Goal: Task Accomplishment & Management: Complete application form

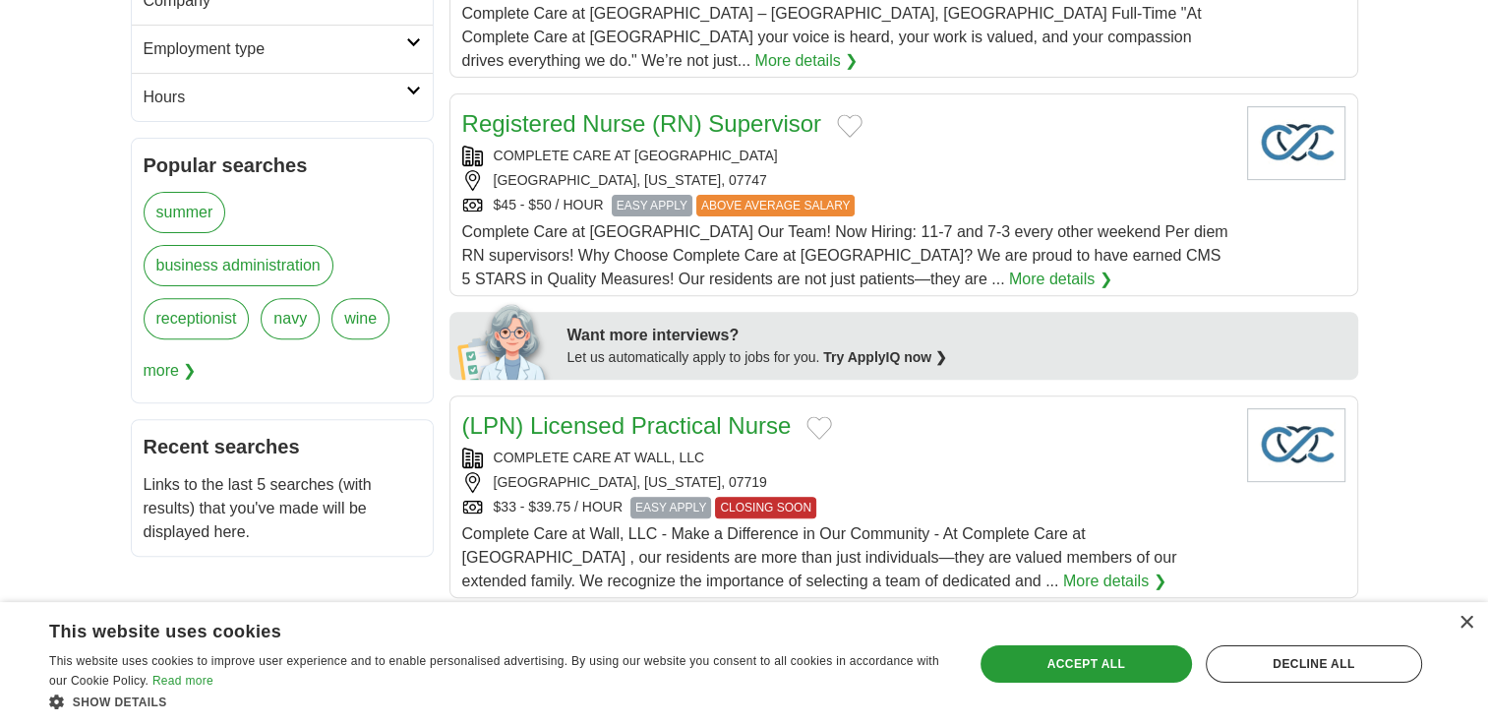
scroll to position [295, 0]
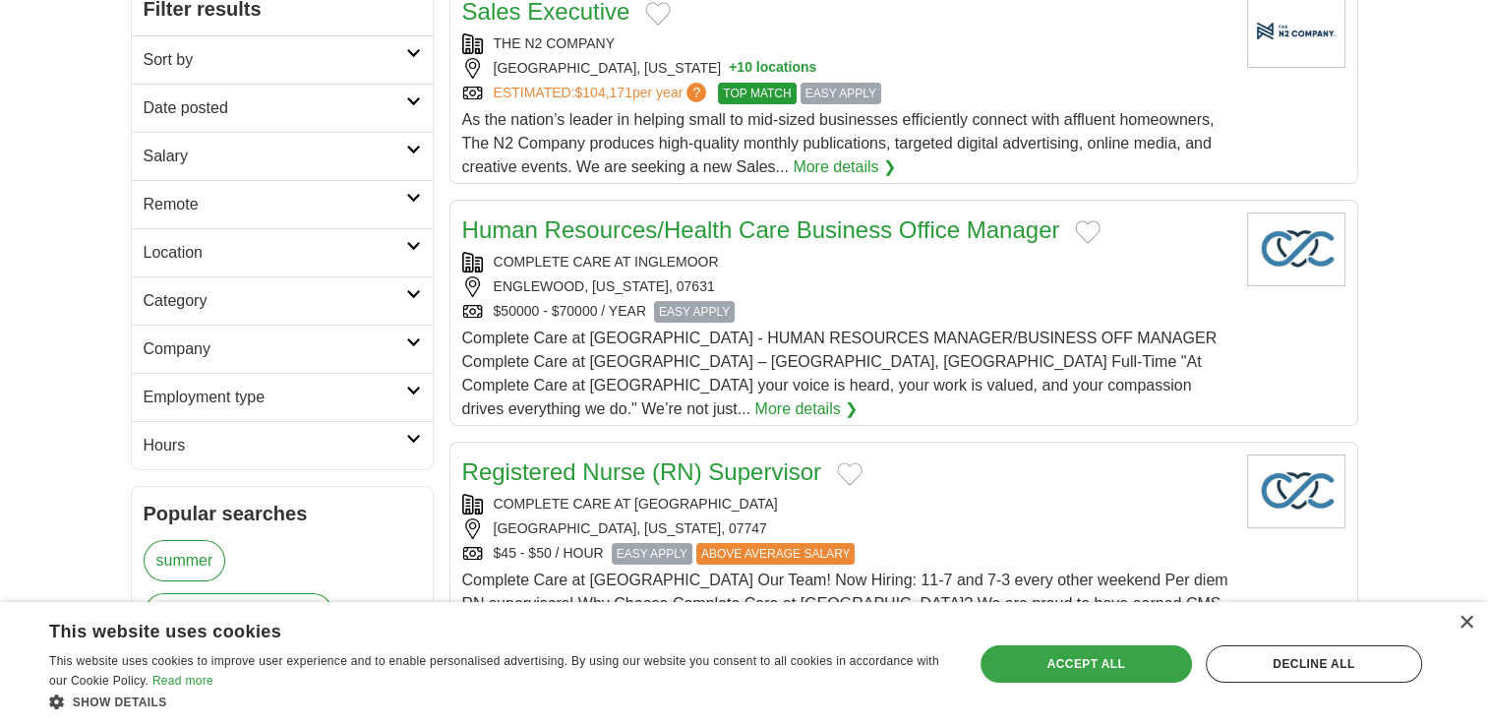
click at [1078, 663] on div "Accept all" at bounding box center [1086, 663] width 211 height 37
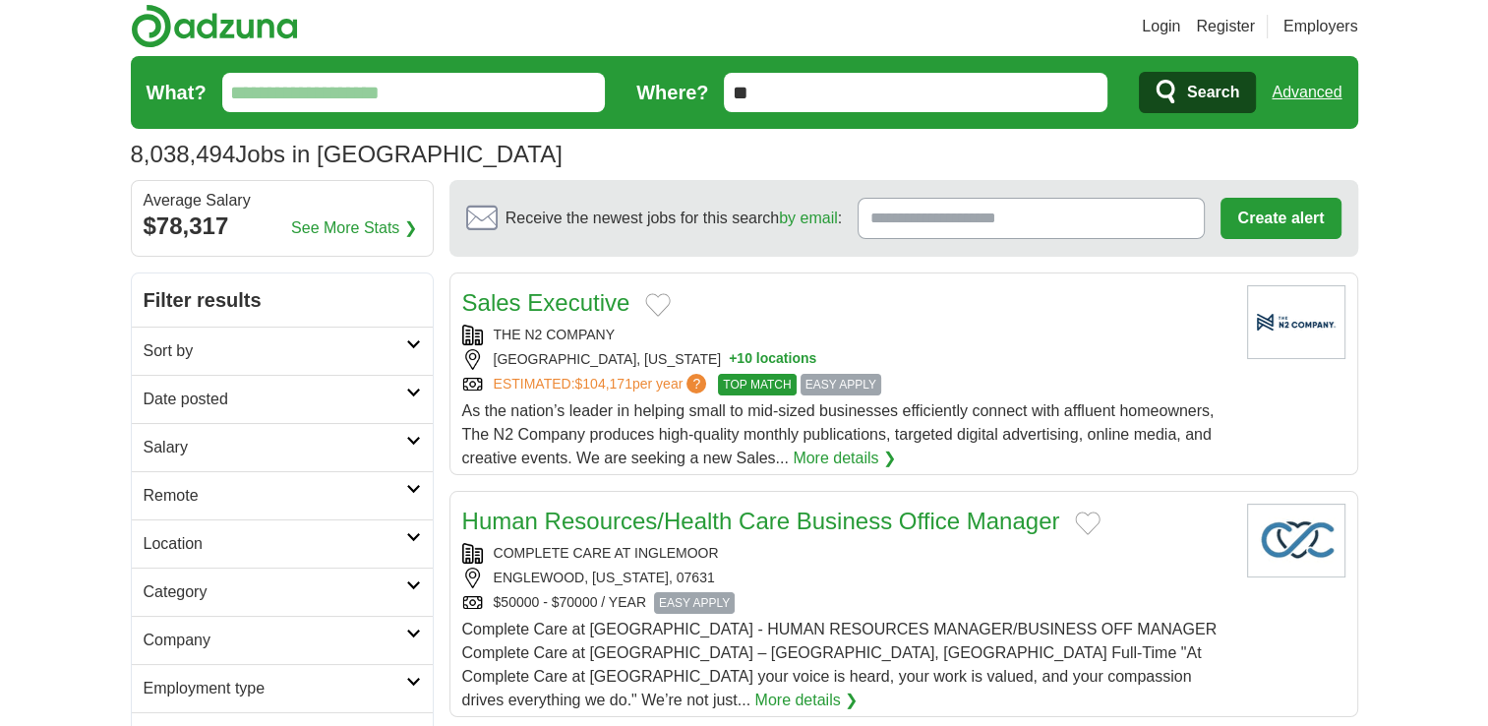
scroll to position [0, 0]
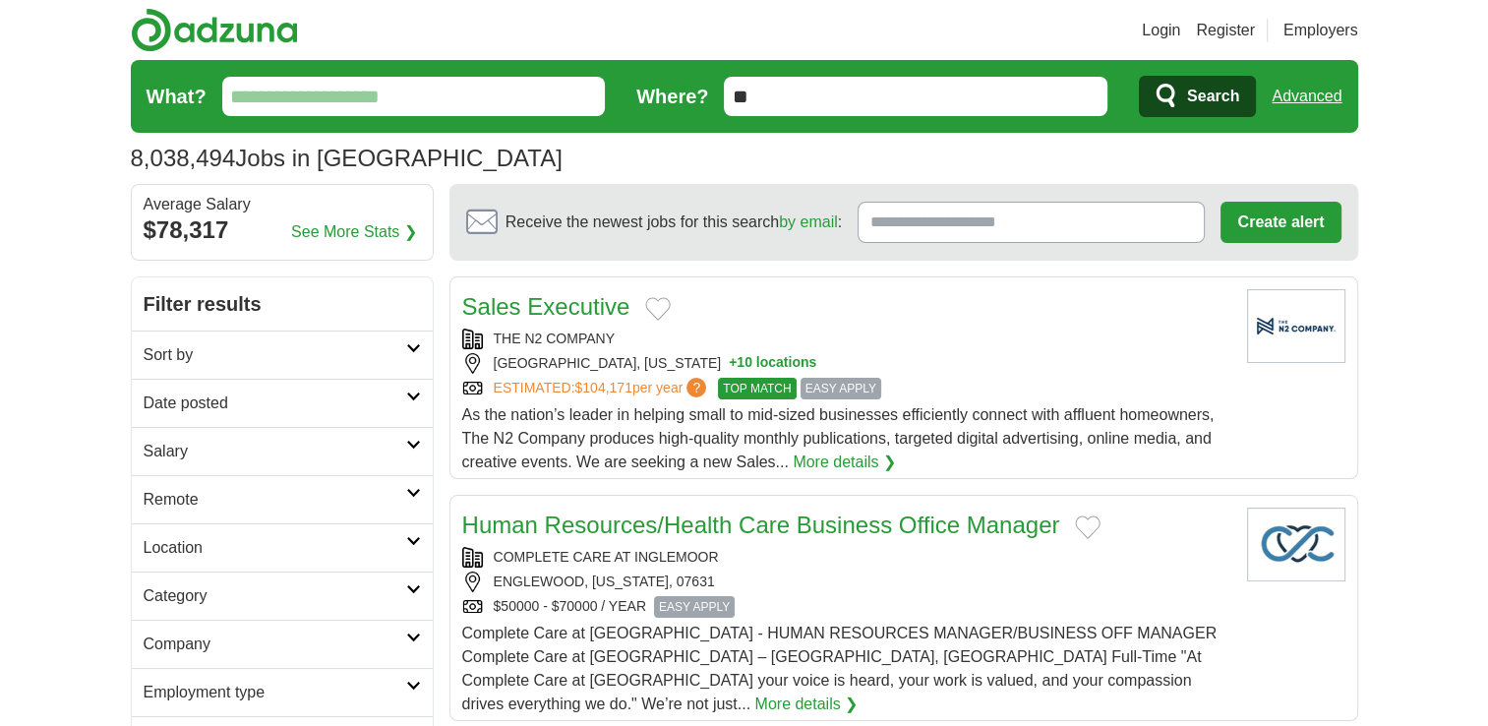
click at [340, 649] on h2 "Company" at bounding box center [275, 644] width 263 height 24
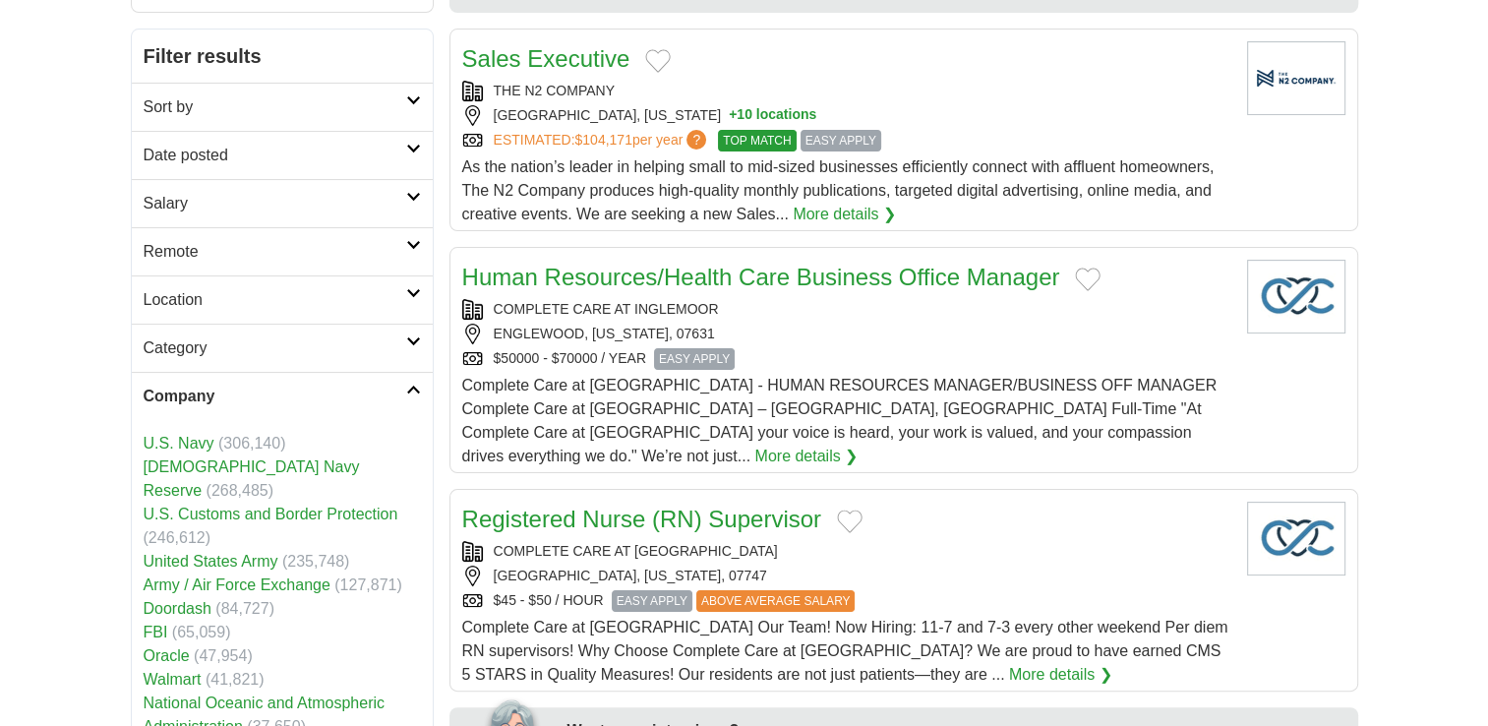
scroll to position [295, 0]
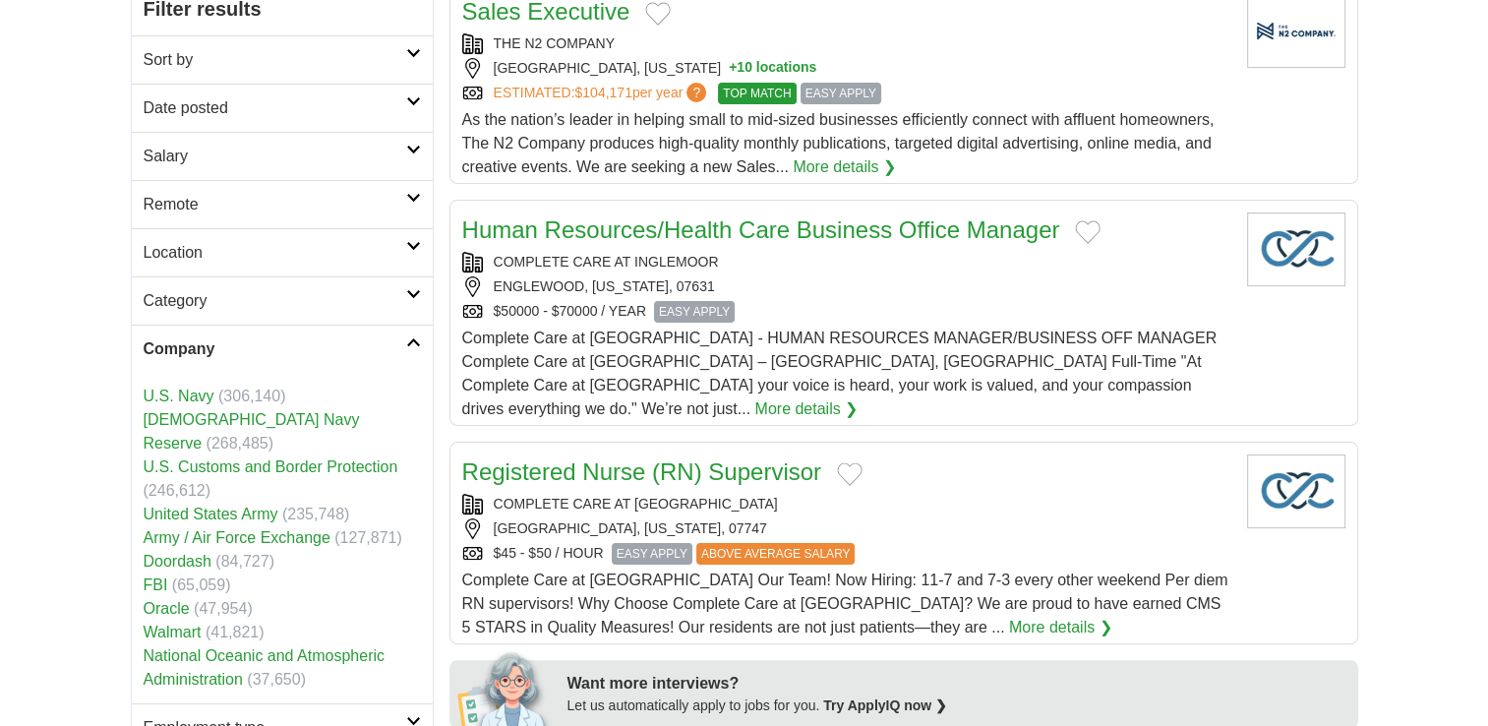
click at [164, 624] on link "Walmart" at bounding box center [173, 632] width 58 height 17
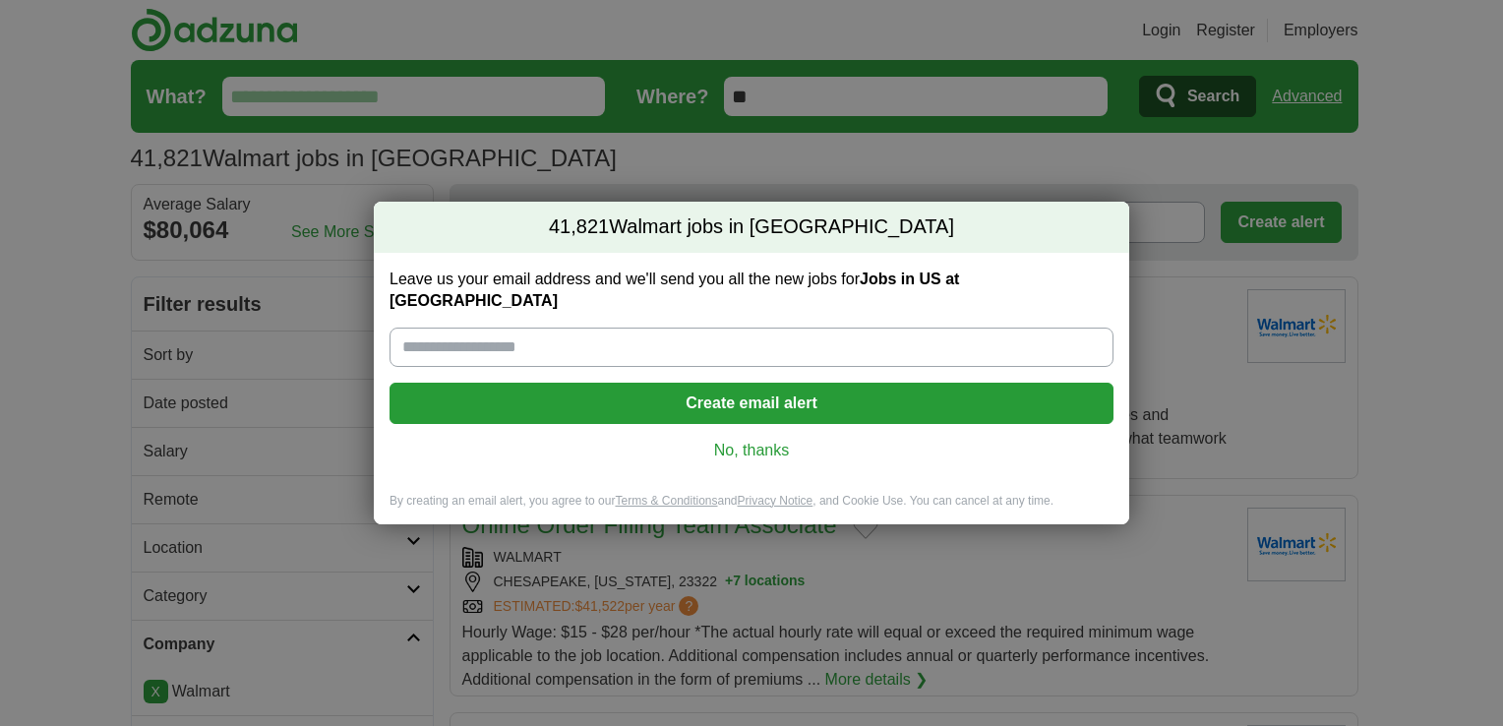
click at [587, 330] on input "Leave us your email address and we'll send you all the new jobs for Jobs in US …" at bounding box center [751, 347] width 724 height 39
type input "**********"
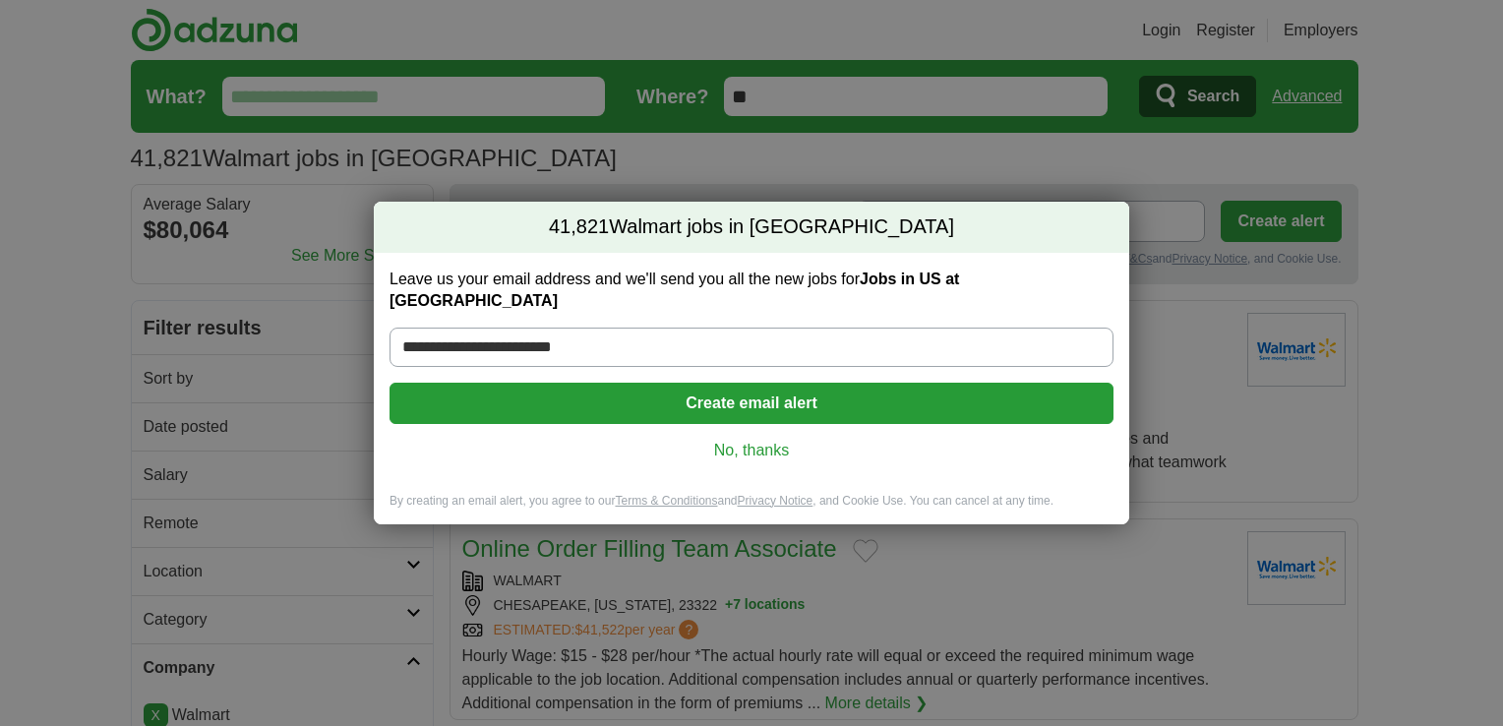
click at [677, 391] on button "Create email alert" at bounding box center [751, 403] width 724 height 41
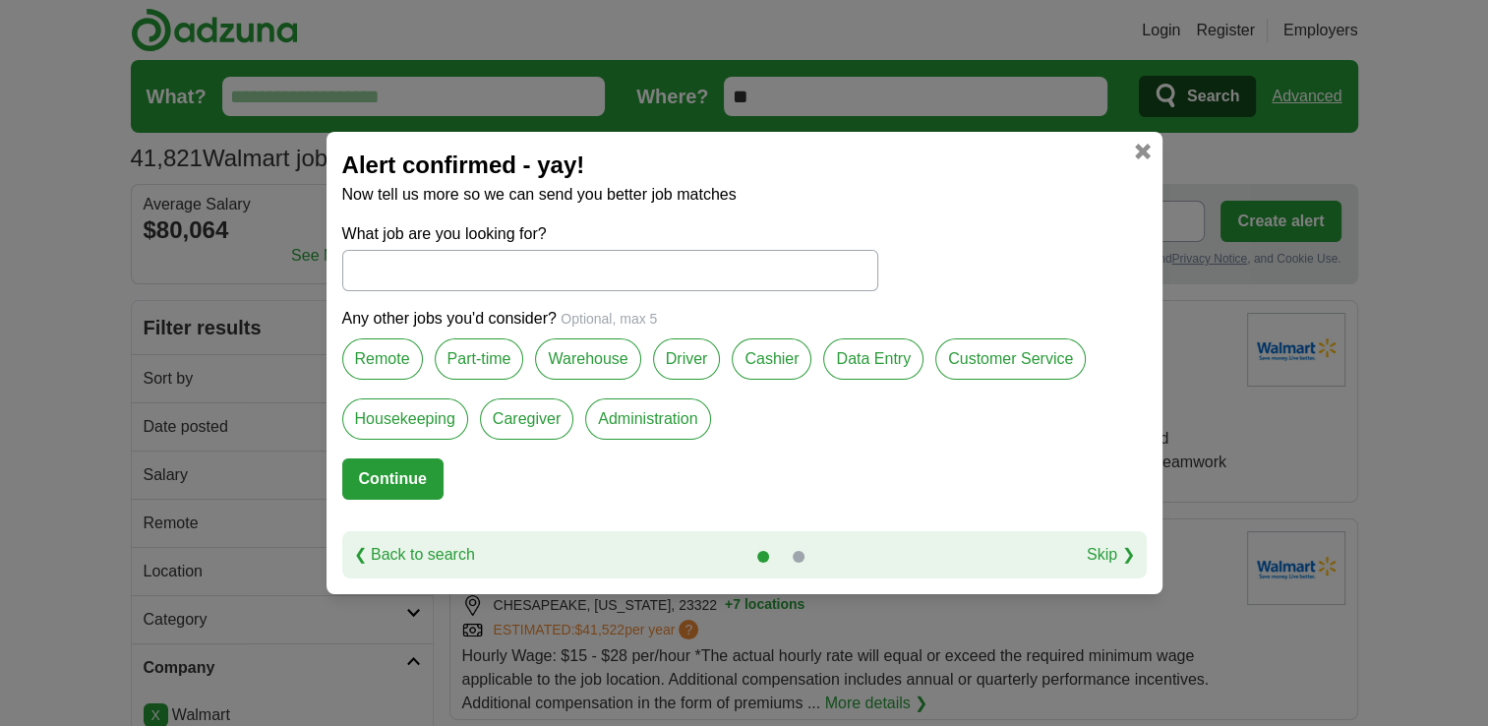
click at [387, 354] on label "Remote" at bounding box center [382, 358] width 81 height 41
click at [966, 364] on label "Customer Service" at bounding box center [1010, 358] width 150 height 41
click at [693, 440] on div "Administration" at bounding box center [653, 428] width 137 height 60
click at [664, 418] on label "Administration" at bounding box center [647, 418] width 125 height 41
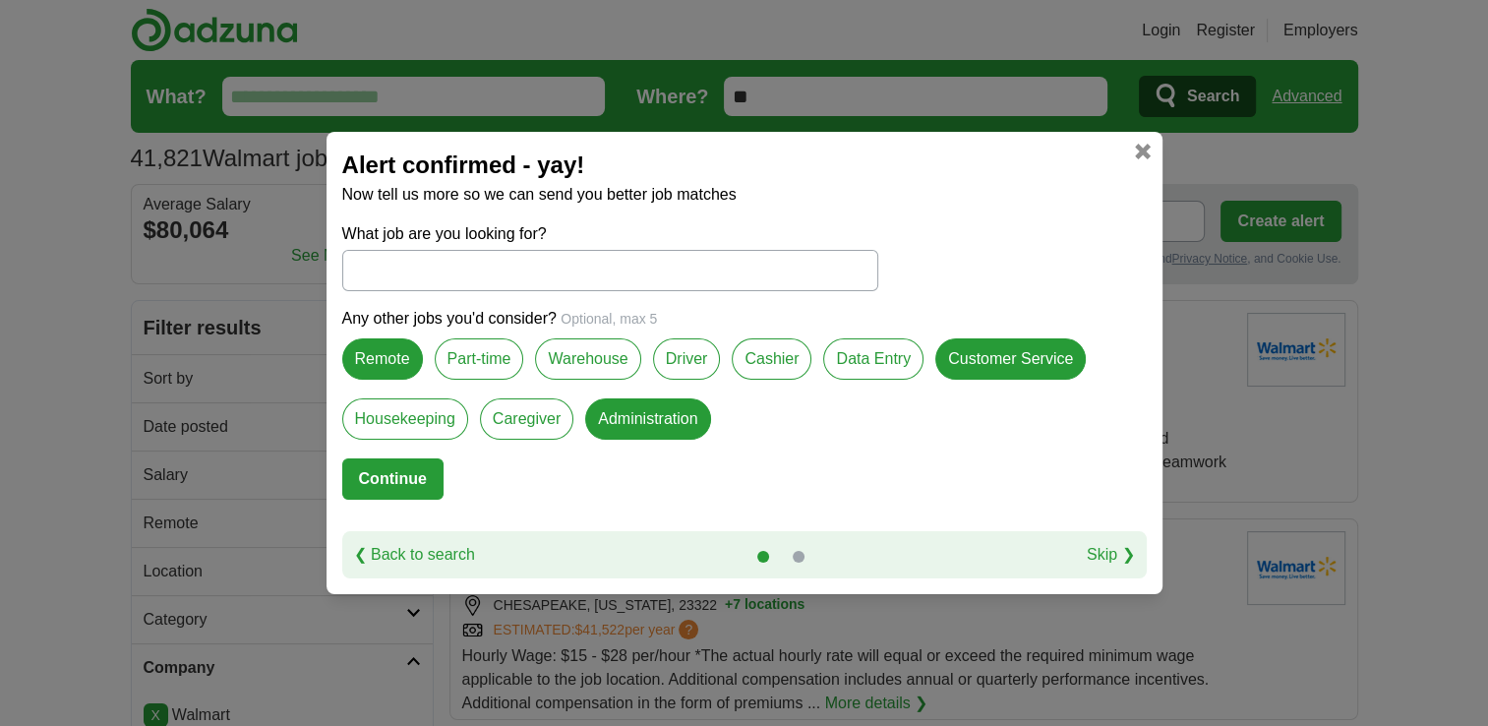
click at [397, 487] on button "Continue" at bounding box center [392, 478] width 101 height 41
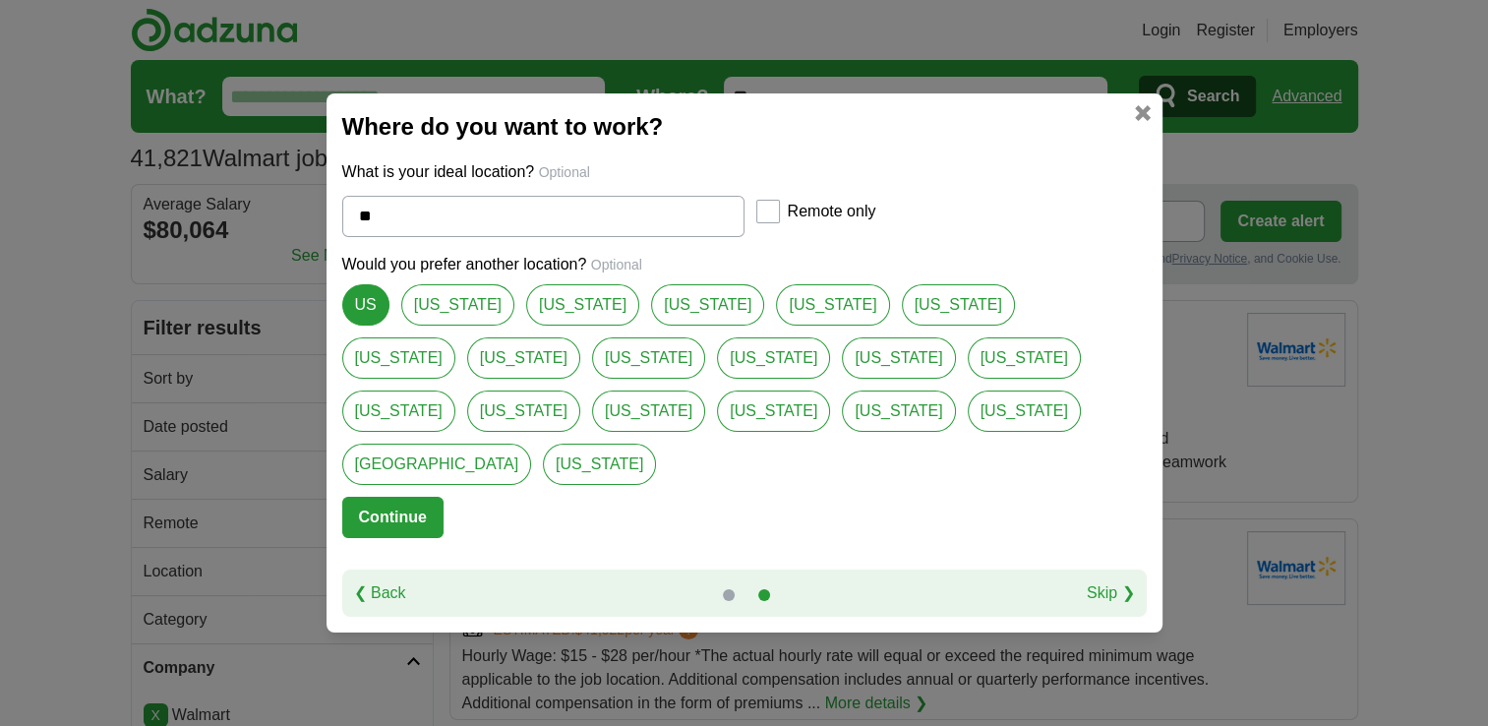
click at [395, 497] on button "Continue" at bounding box center [392, 517] width 101 height 41
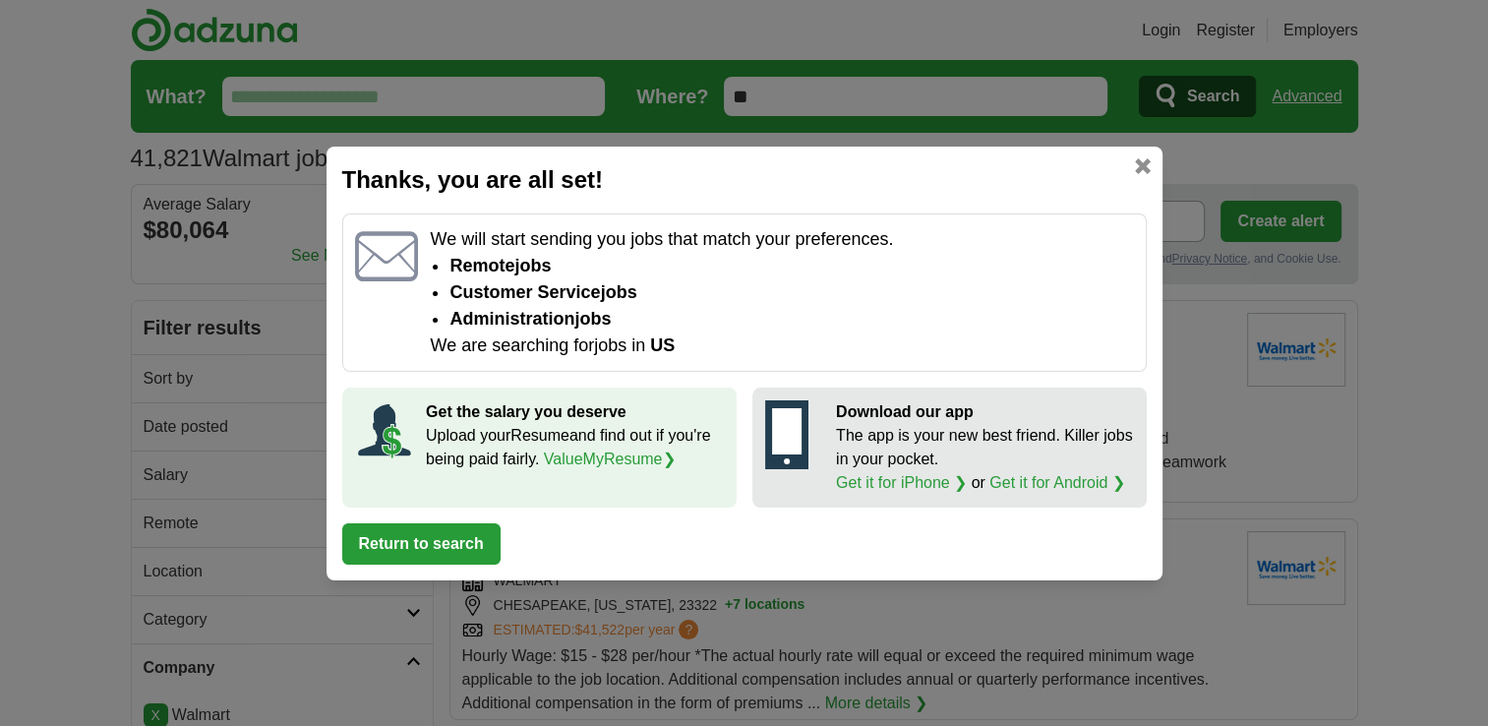
click at [1148, 169] on link at bounding box center [1143, 166] width 16 height 16
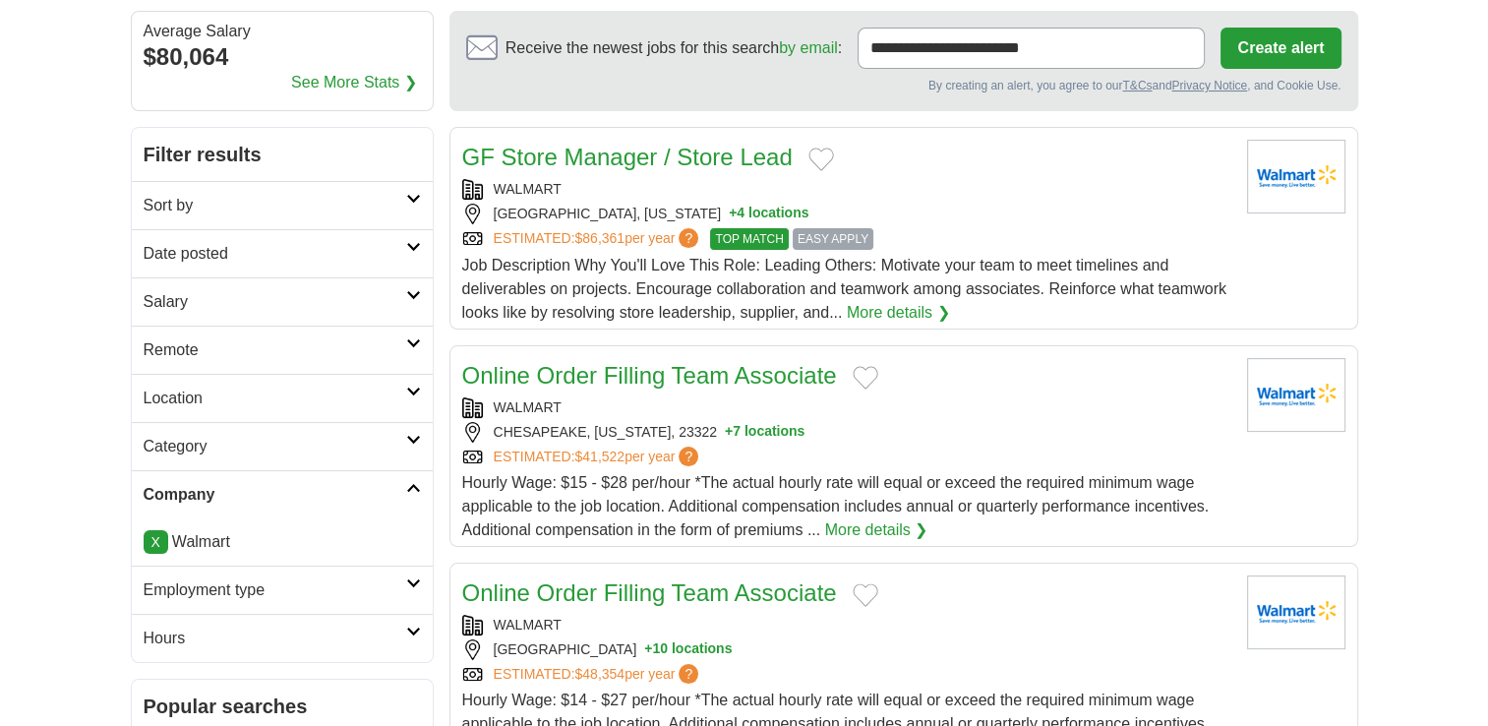
scroll to position [295, 0]
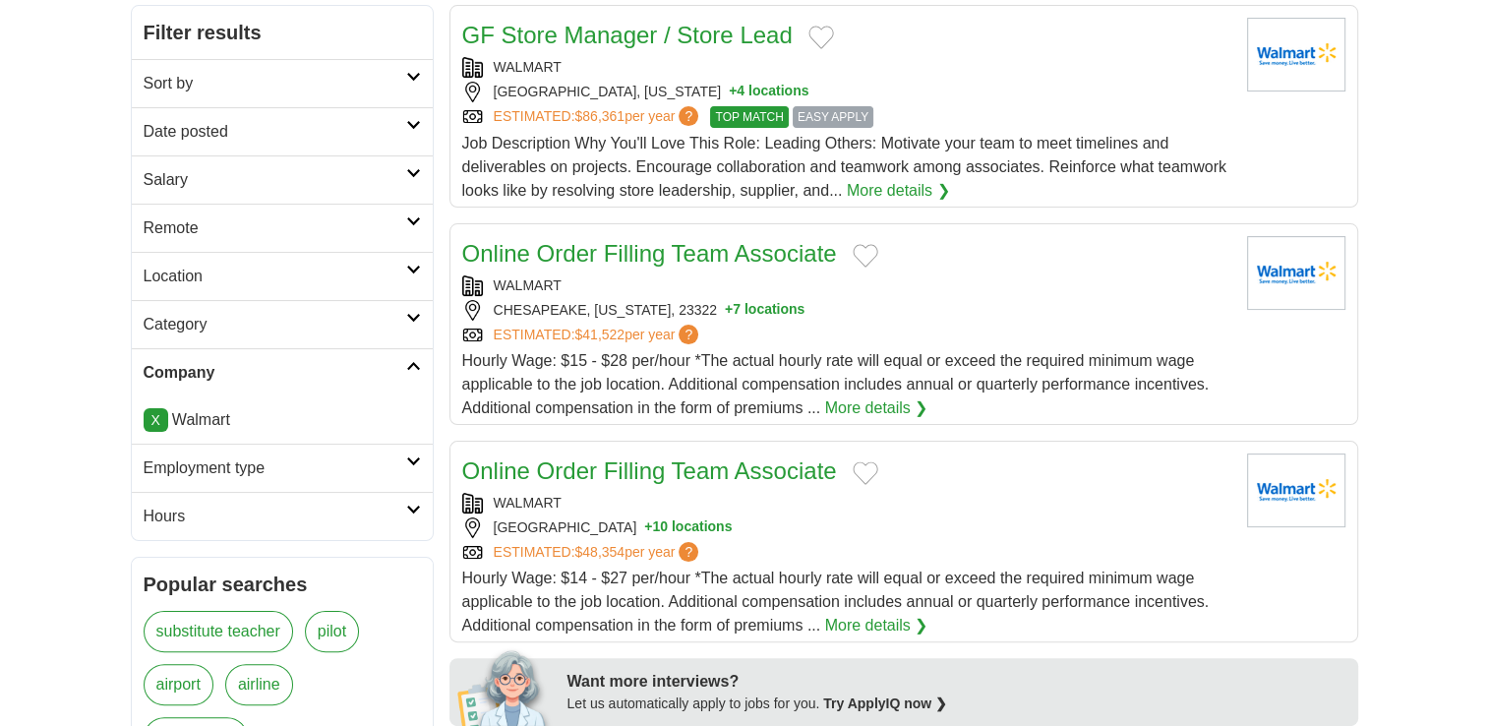
click at [735, 254] on link "Online Order Filling Team Associate" at bounding box center [649, 253] width 375 height 27
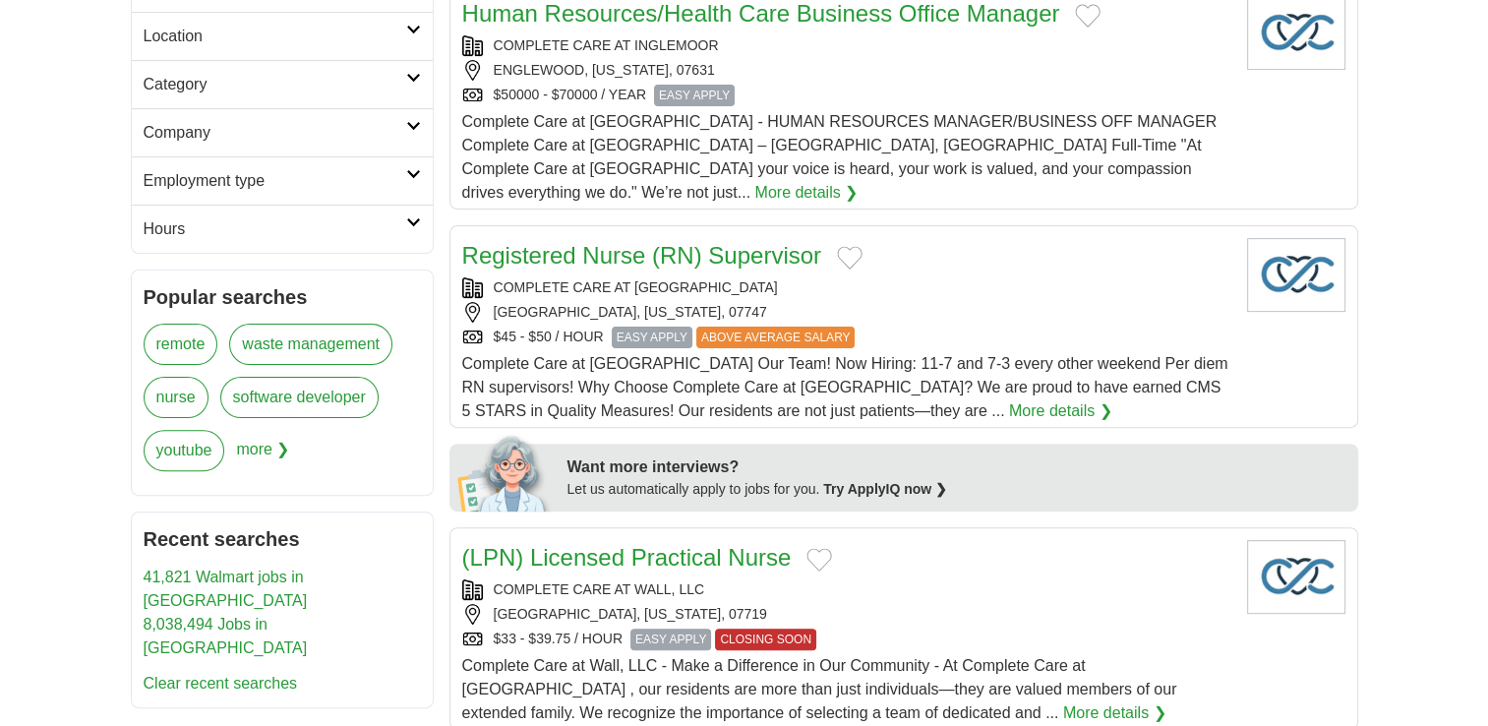
scroll to position [492, 0]
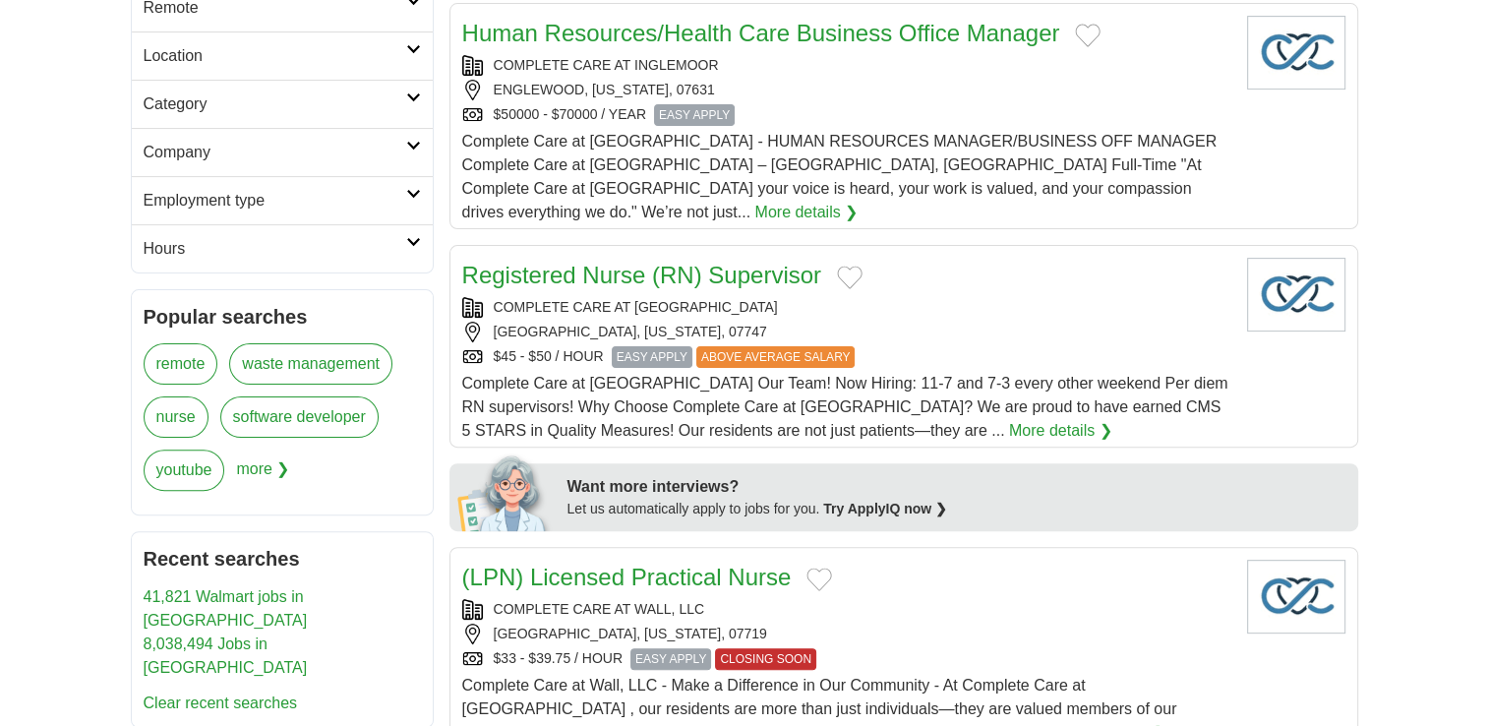
click at [212, 588] on link "41,821 Walmart jobs in US" at bounding box center [226, 608] width 164 height 40
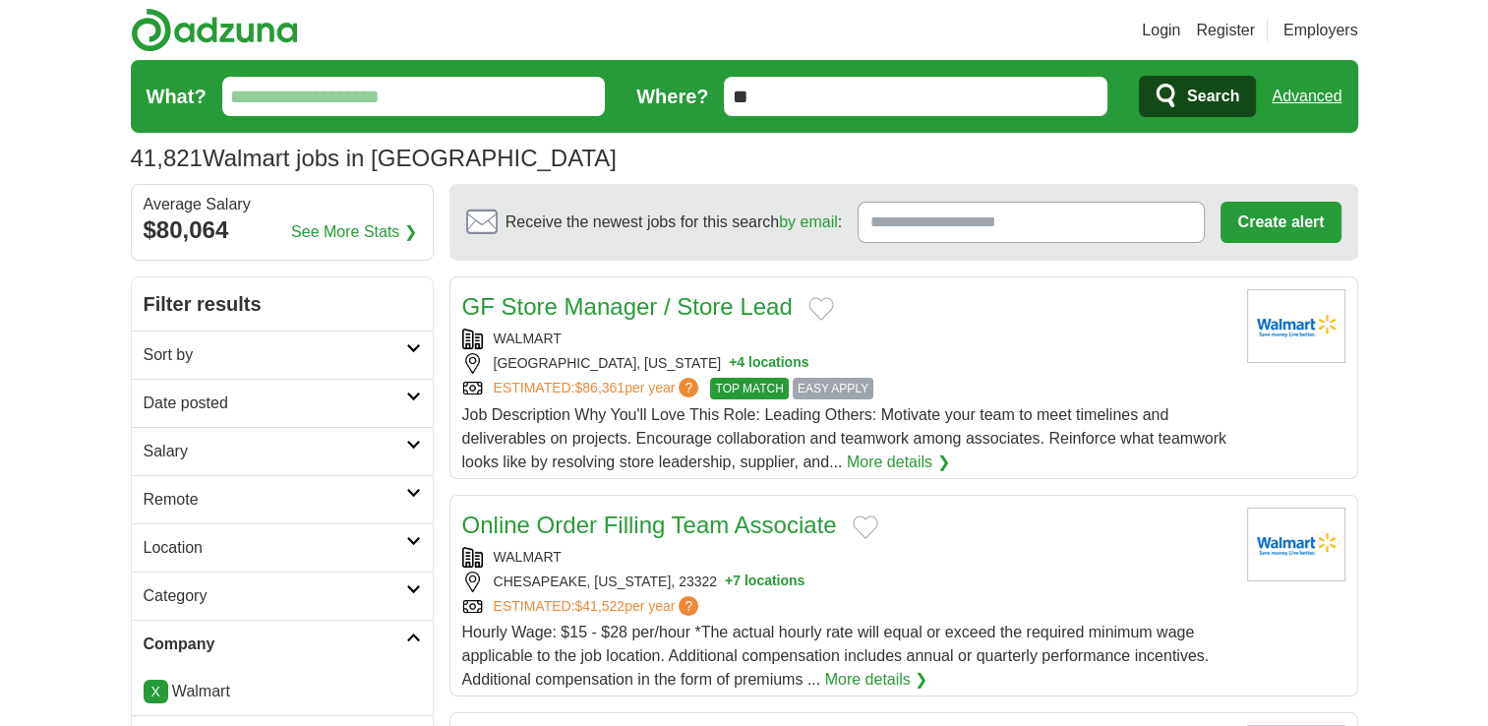
click at [866, 523] on button "Add to favorite jobs" at bounding box center [866, 527] width 26 height 24
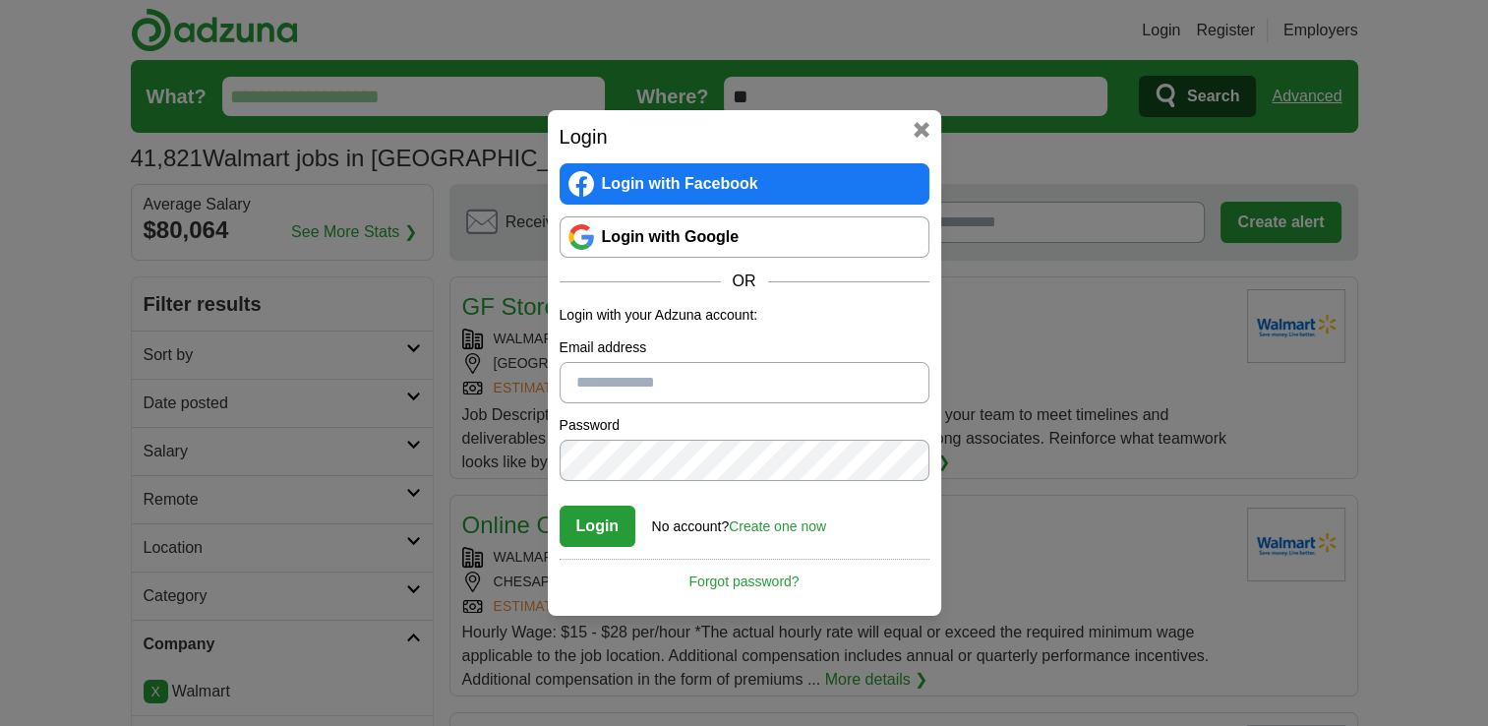
click at [619, 387] on input "Email address" at bounding box center [745, 382] width 370 height 41
click at [1062, 162] on div "Login Login with Facebook Login with Google OR Login with your Adzuna account: …" at bounding box center [744, 363] width 1488 height 726
click at [810, 529] on link "Create one now" at bounding box center [777, 526] width 97 height 16
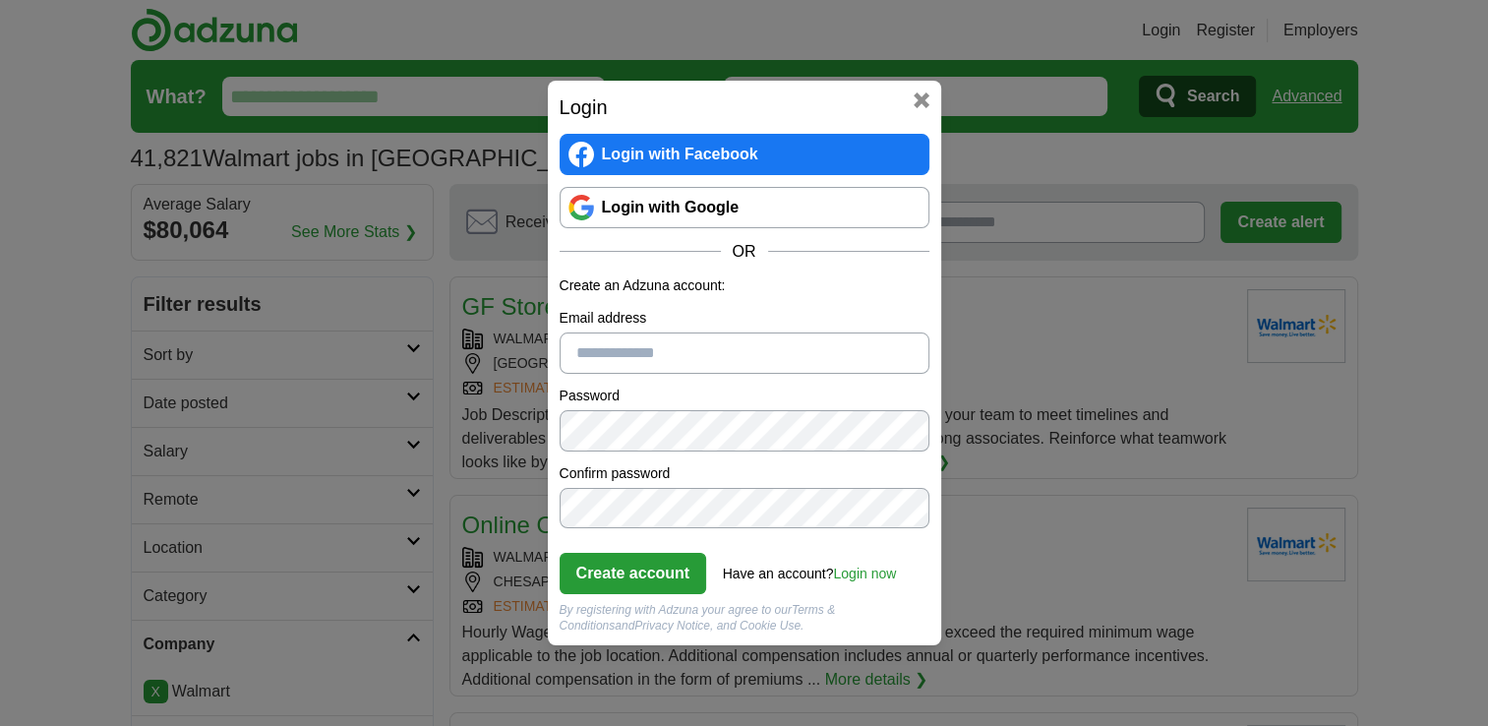
click at [670, 344] on input "Email address" at bounding box center [745, 352] width 370 height 41
type input "**********"
click at [660, 572] on button "Create account" at bounding box center [634, 573] width 148 height 41
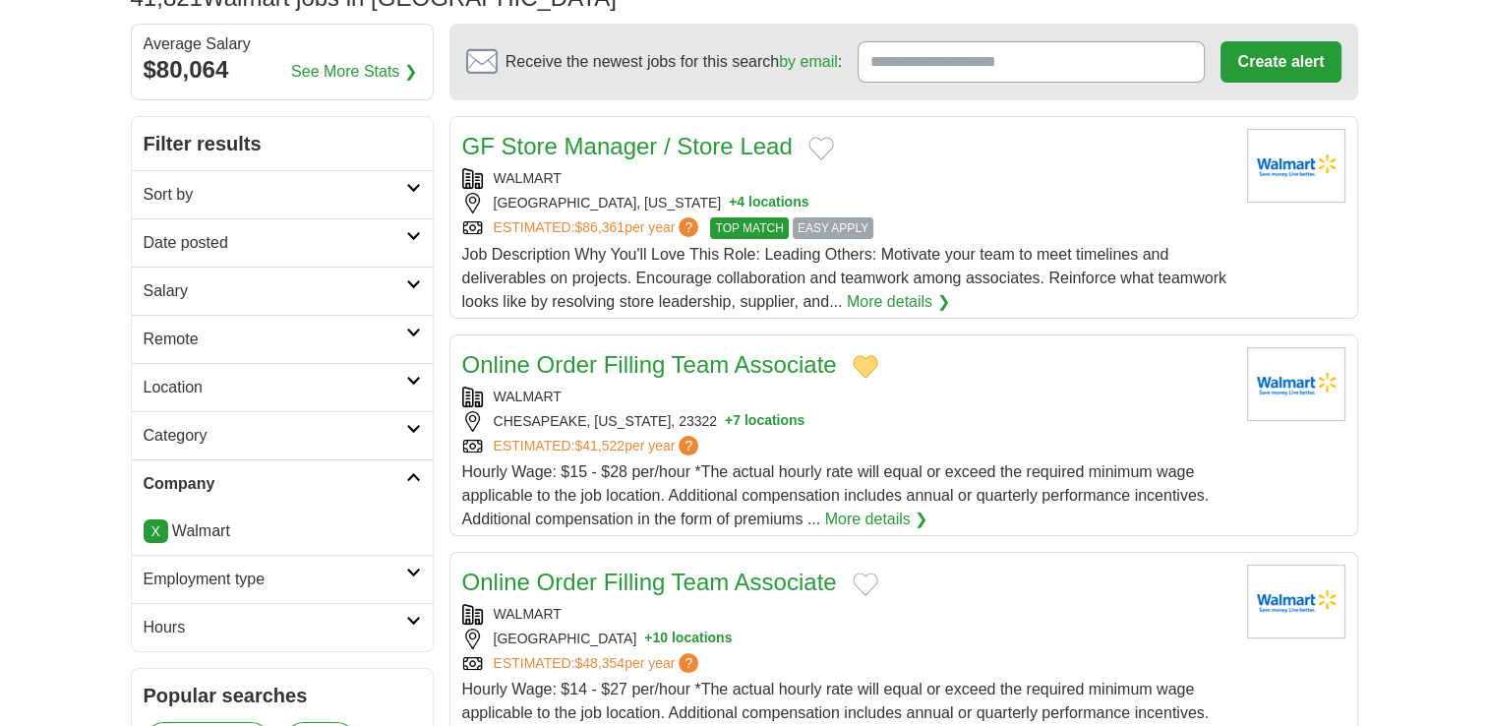
scroll to position [197, 0]
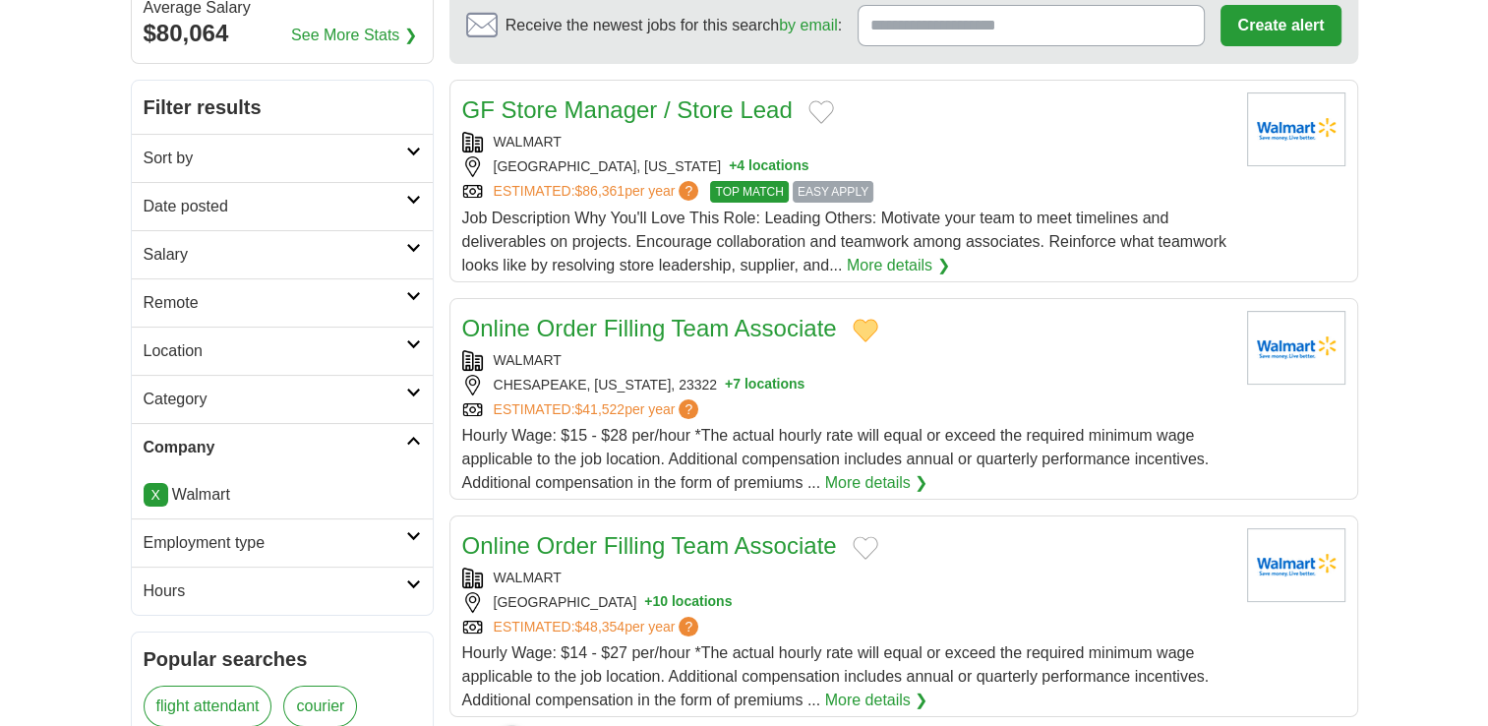
click at [855, 475] on link "More details ❯" at bounding box center [876, 483] width 103 height 24
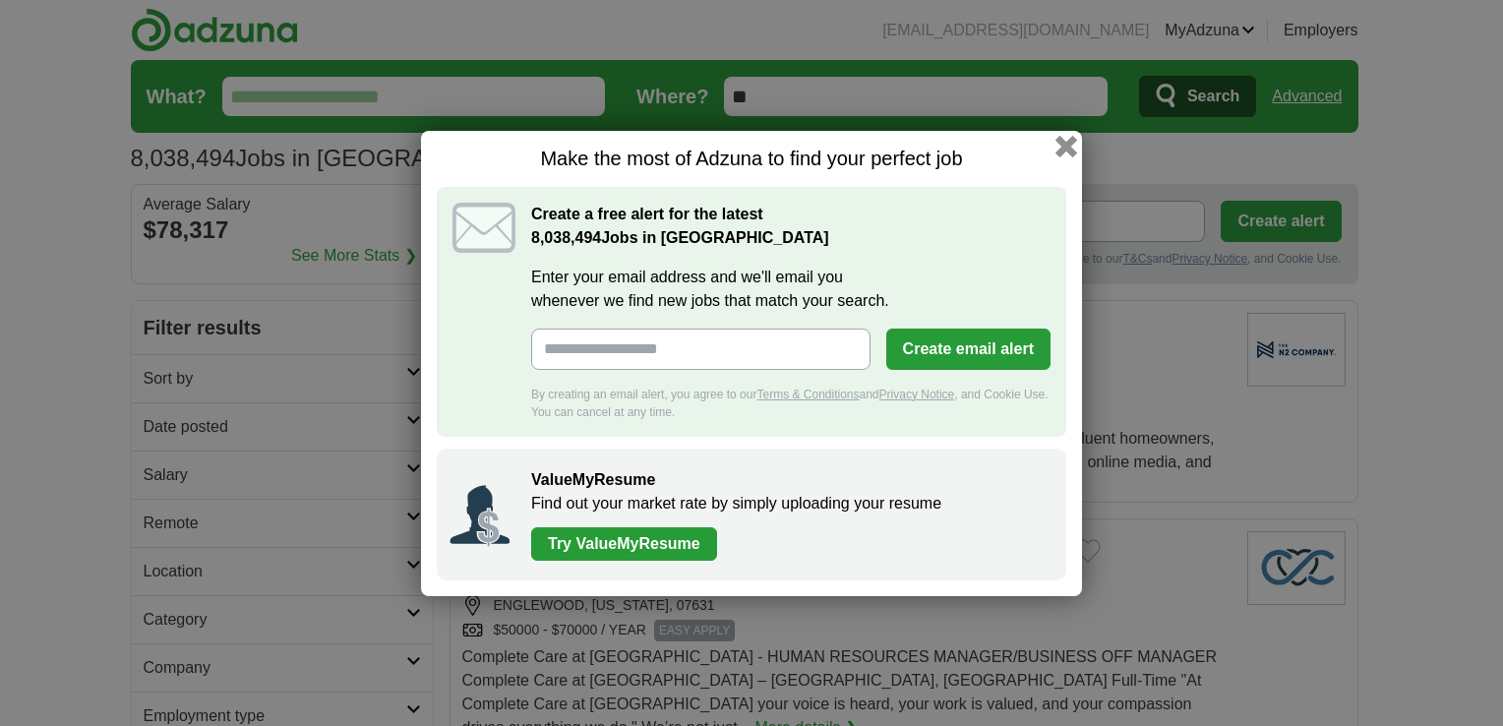
click at [1059, 147] on button "button" at bounding box center [1066, 146] width 22 height 22
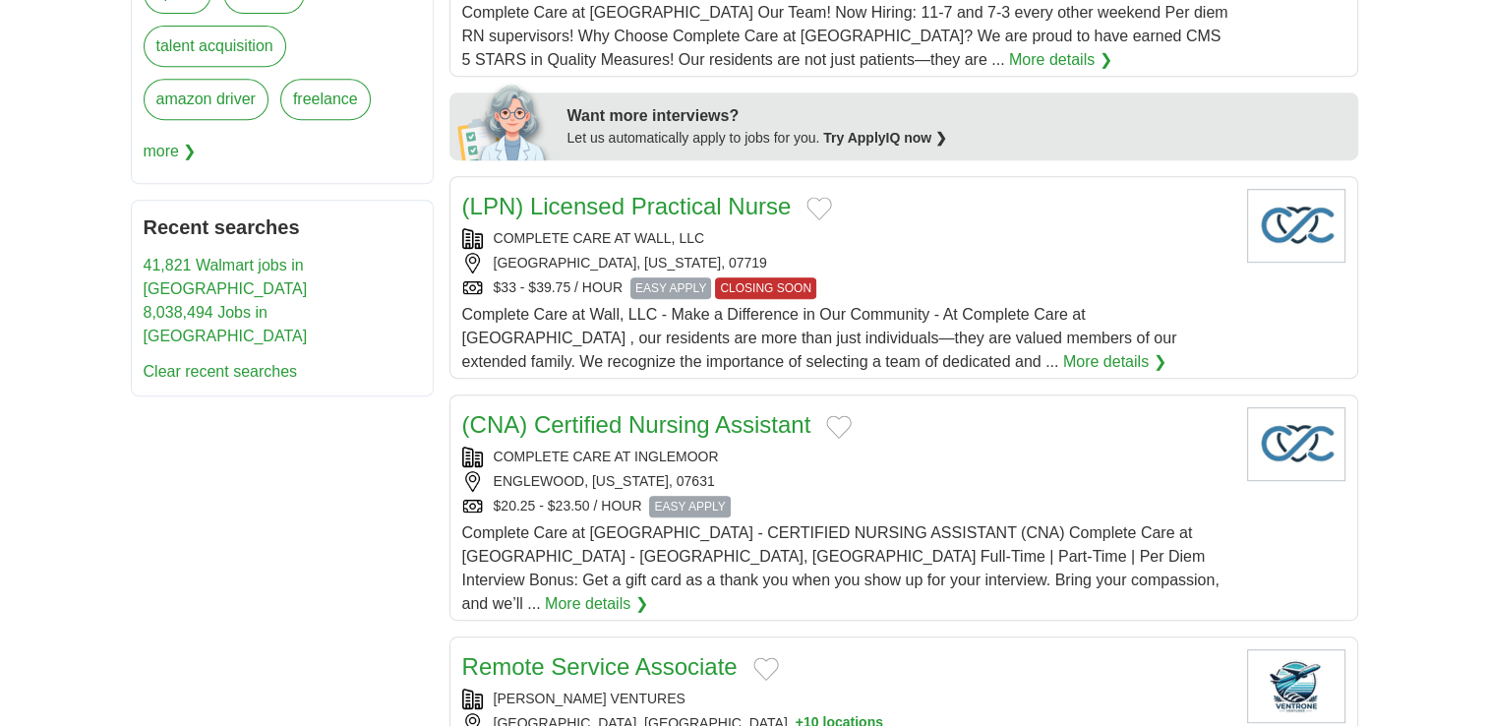
scroll to position [885, 0]
click at [224, 262] on link "41,821 Walmart jobs in [GEOGRAPHIC_DATA]" at bounding box center [226, 278] width 164 height 40
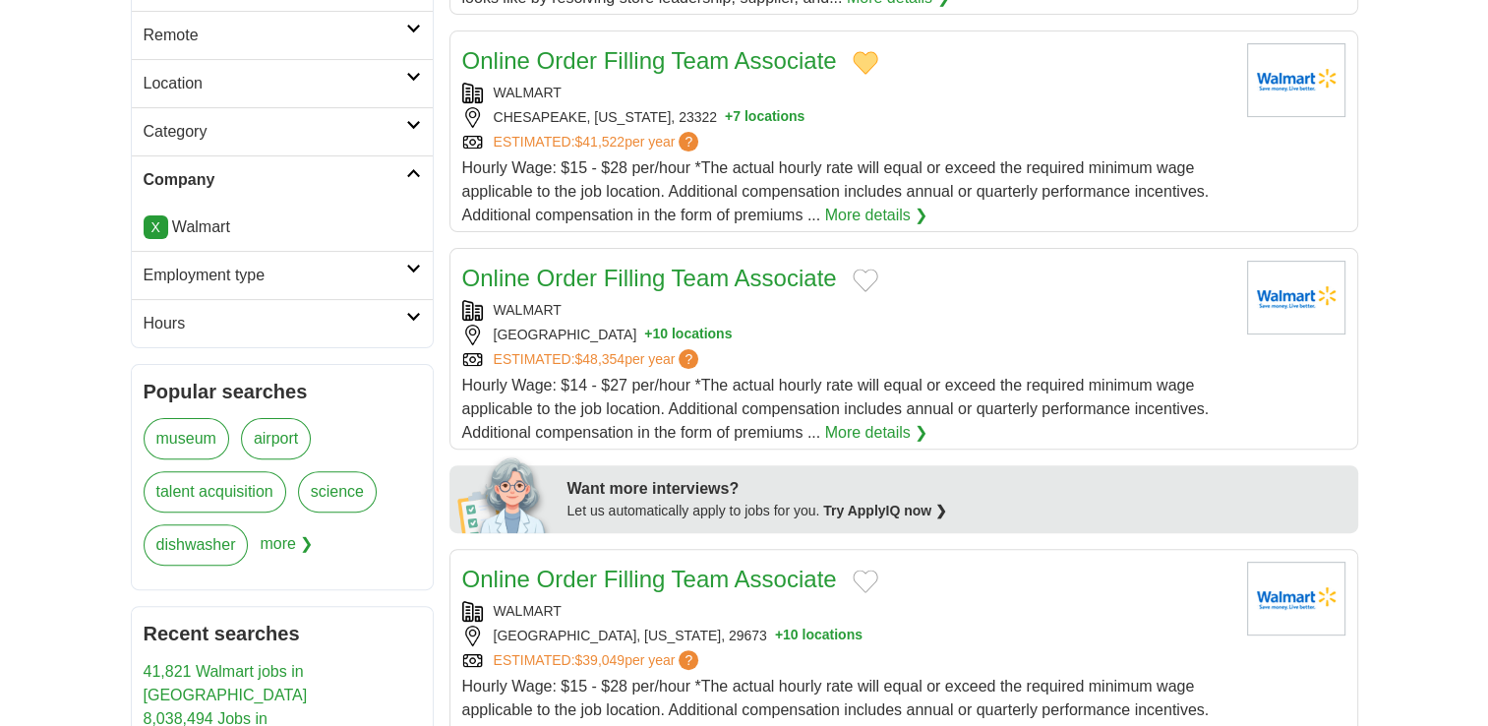
scroll to position [492, 0]
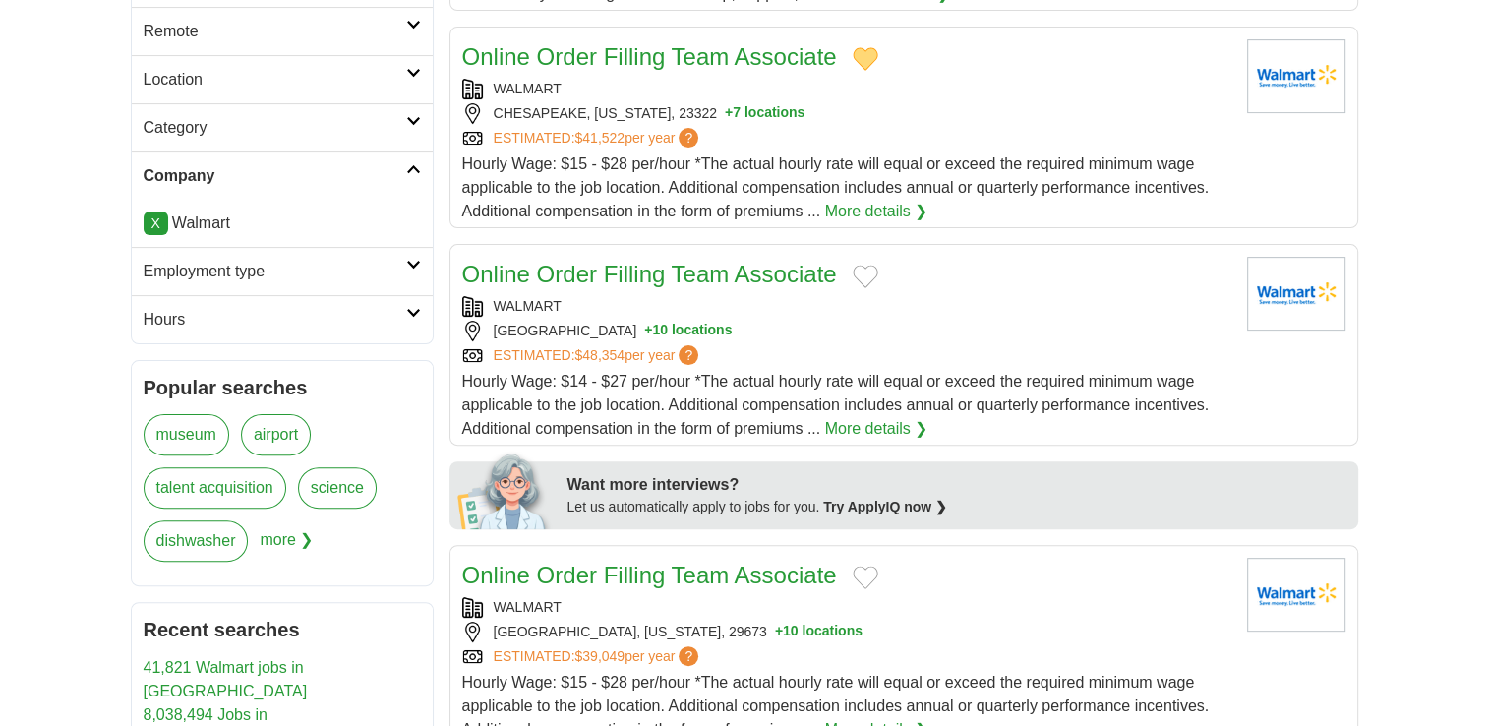
click at [865, 273] on button "Add to favorite jobs" at bounding box center [866, 277] width 26 height 24
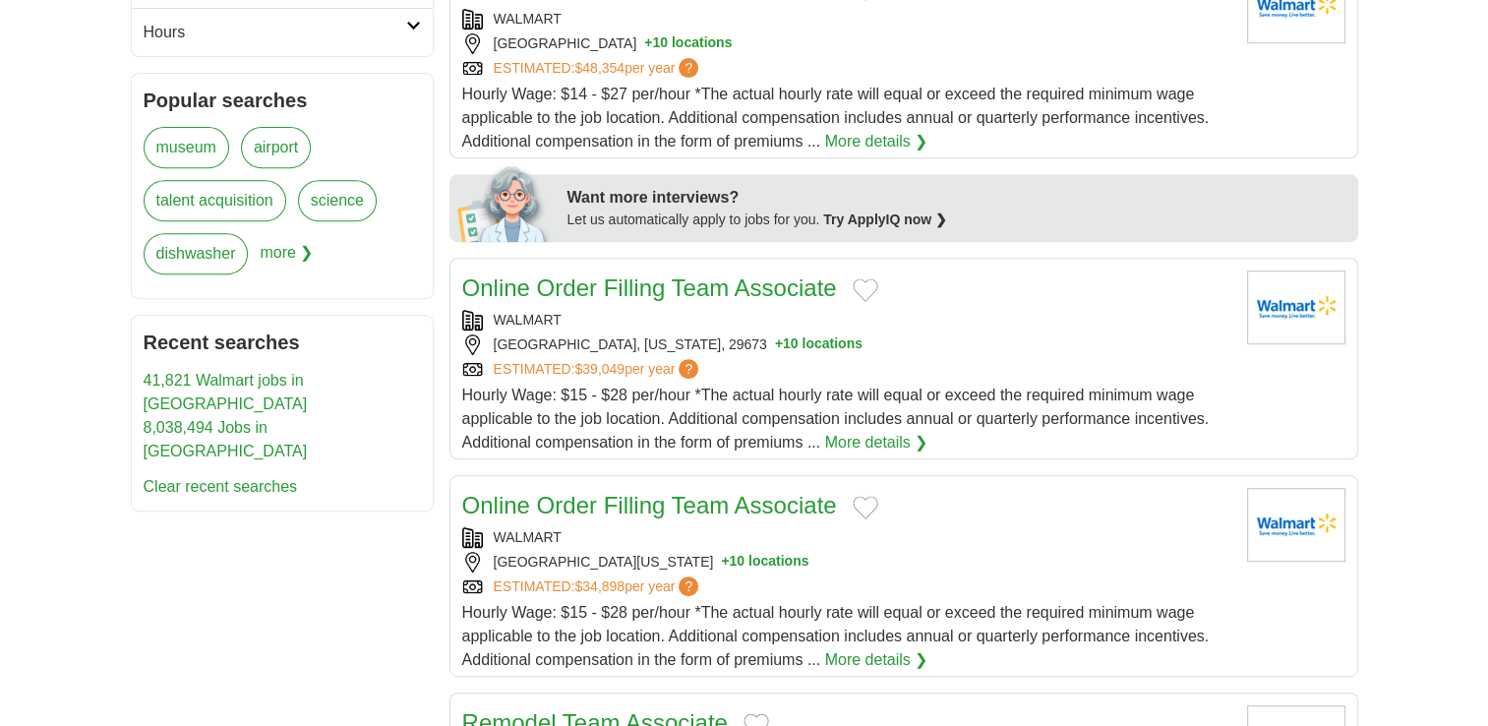
scroll to position [787, 0]
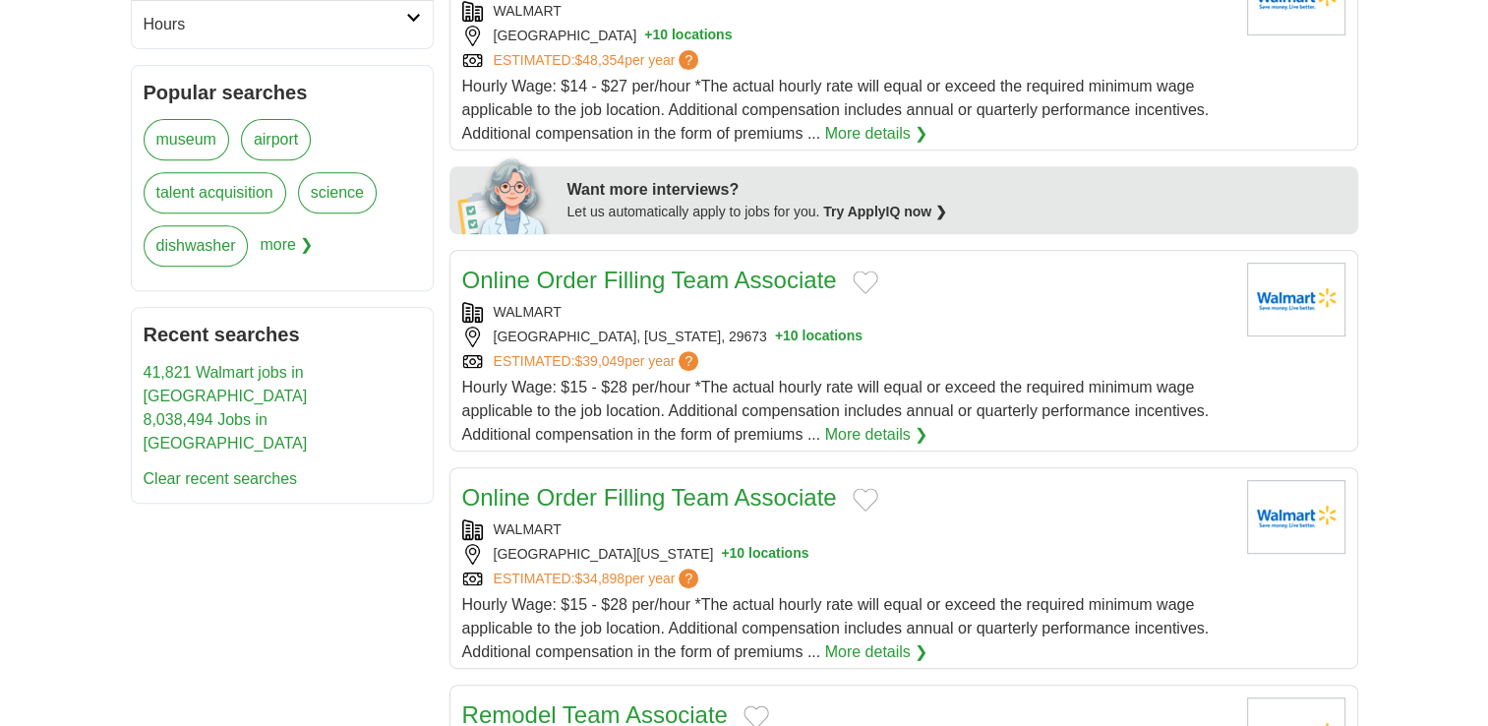
click at [1267, 295] on img at bounding box center [1296, 300] width 98 height 74
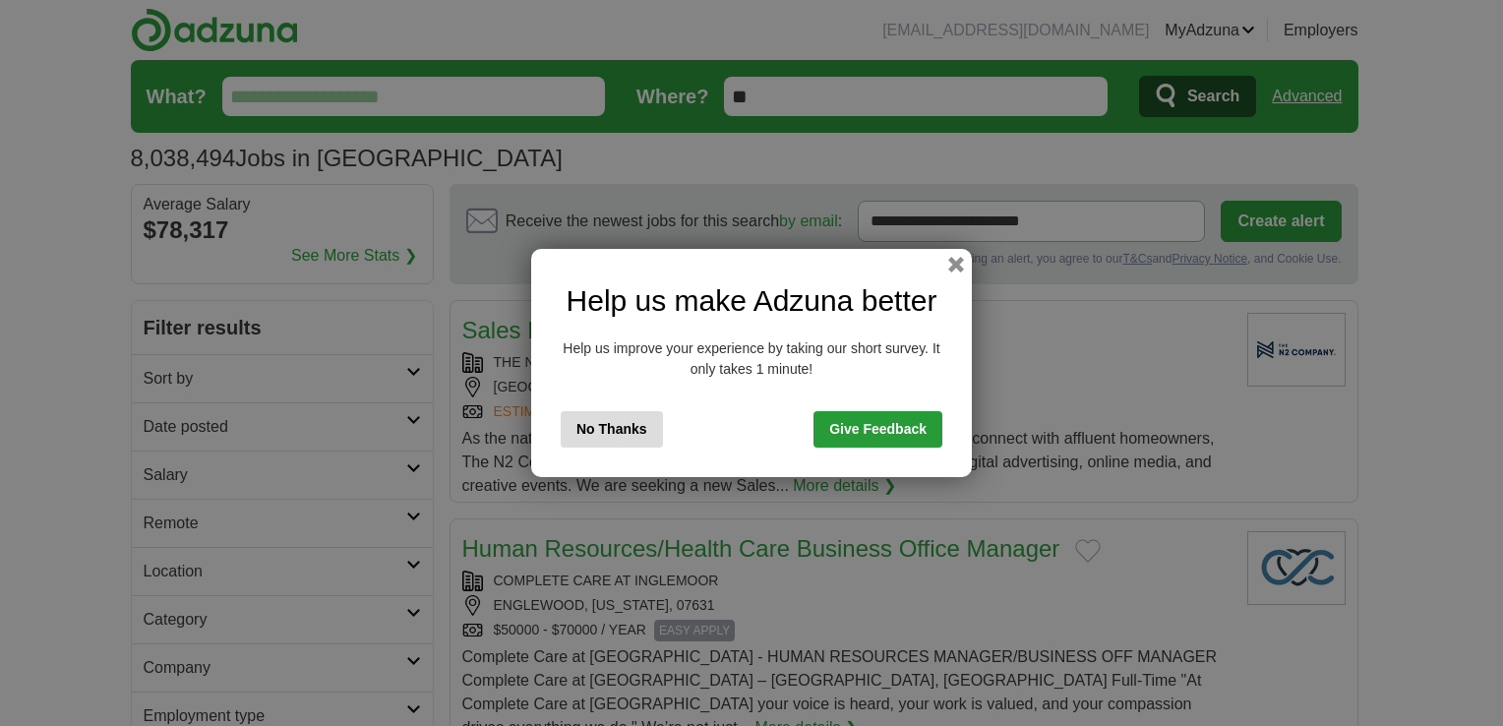
click at [612, 431] on button "No Thanks" at bounding box center [612, 429] width 102 height 36
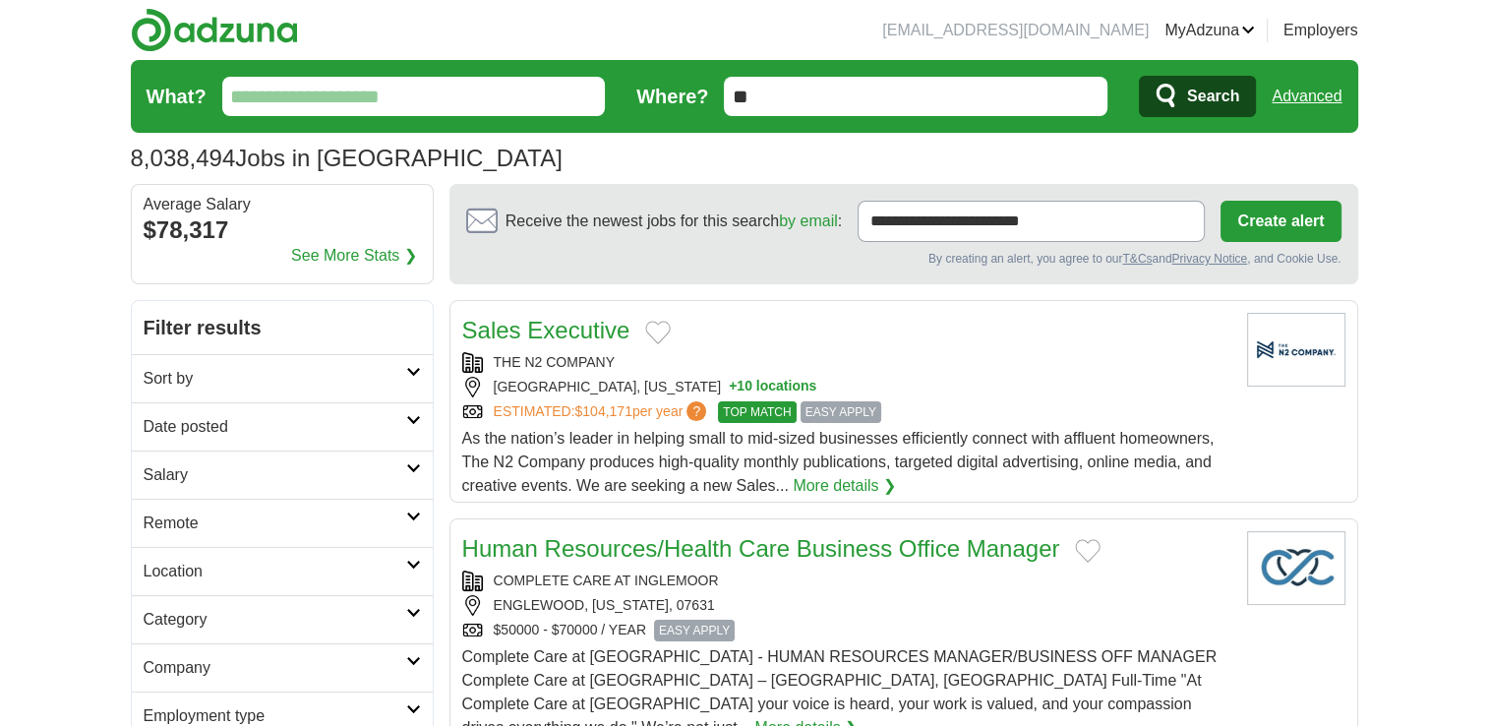
click at [340, 92] on input "What?" at bounding box center [414, 96] width 384 height 39
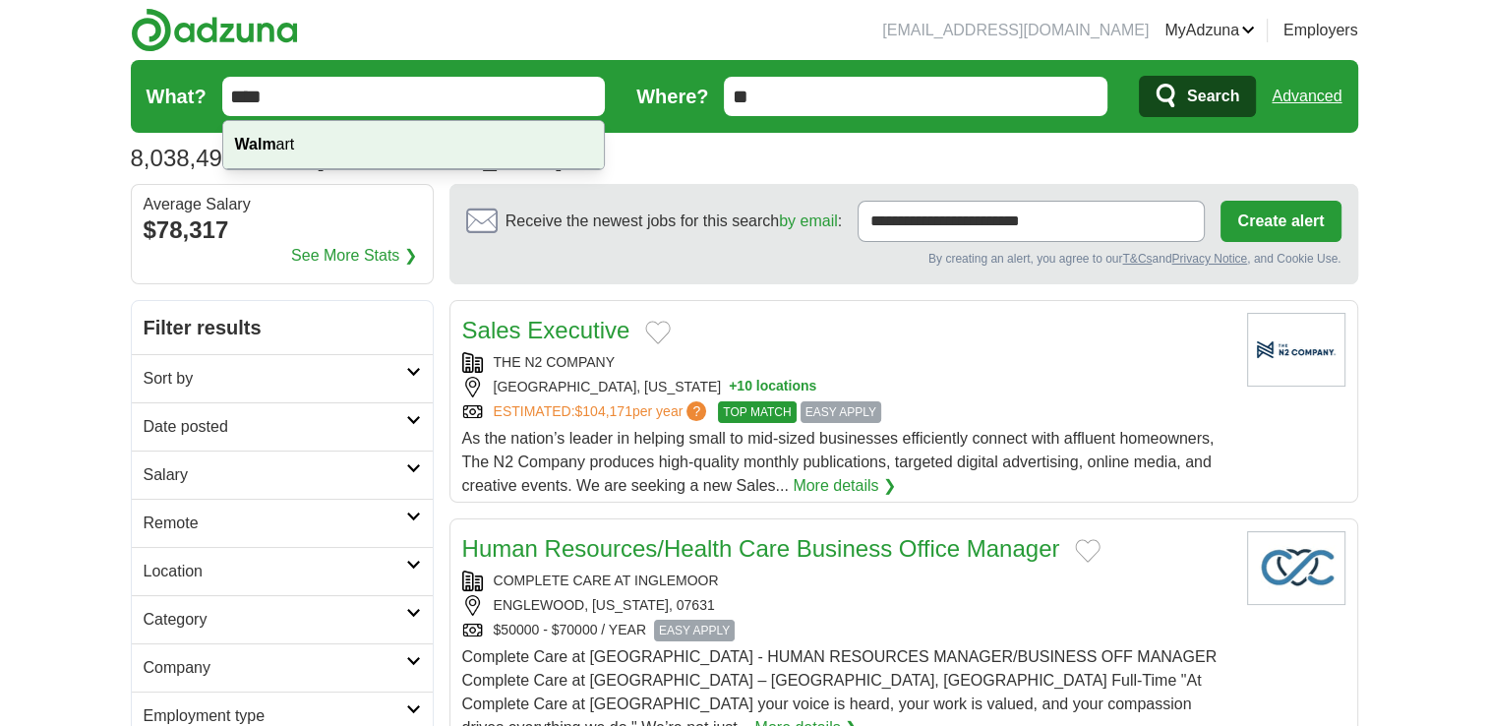
click at [344, 140] on div "Walm art" at bounding box center [414, 145] width 382 height 48
type input "*******"
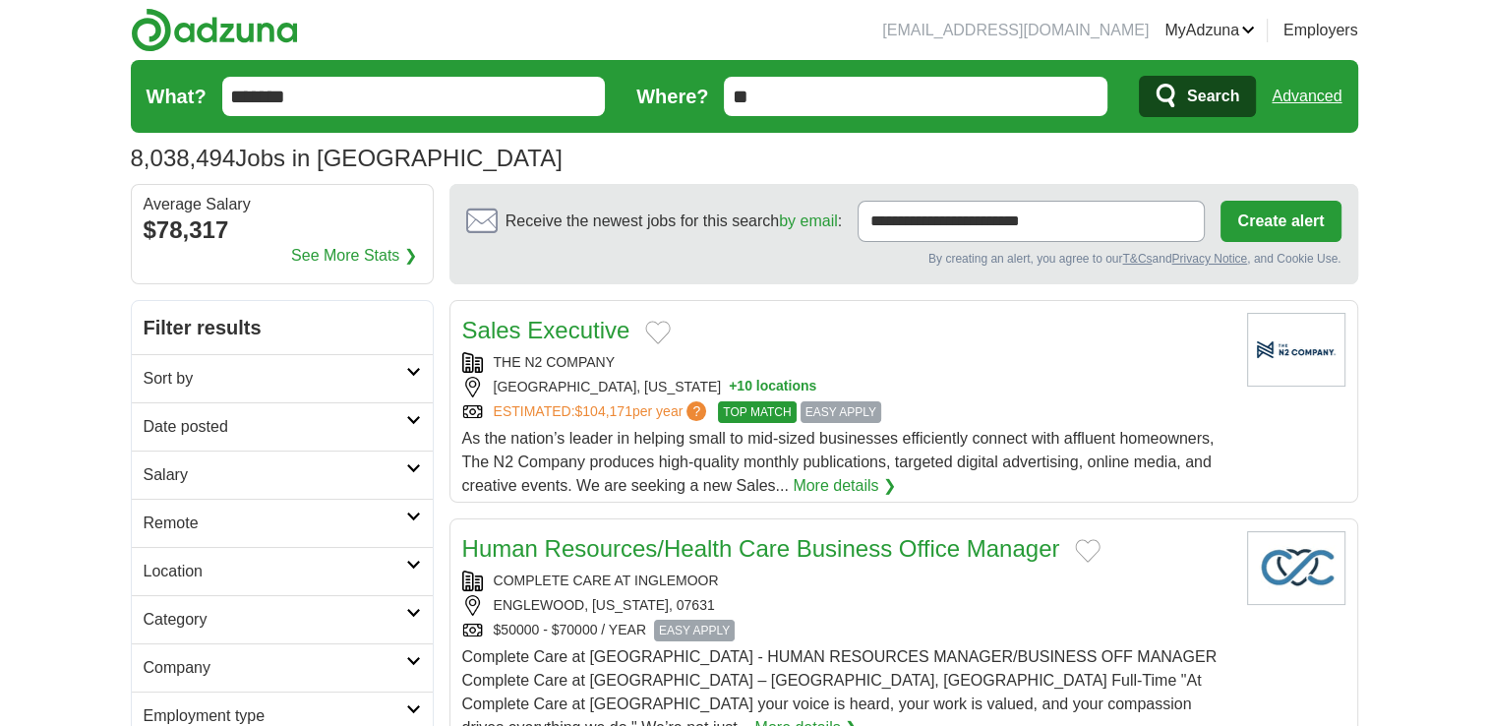
click at [1216, 100] on span "Search" at bounding box center [1213, 96] width 52 height 39
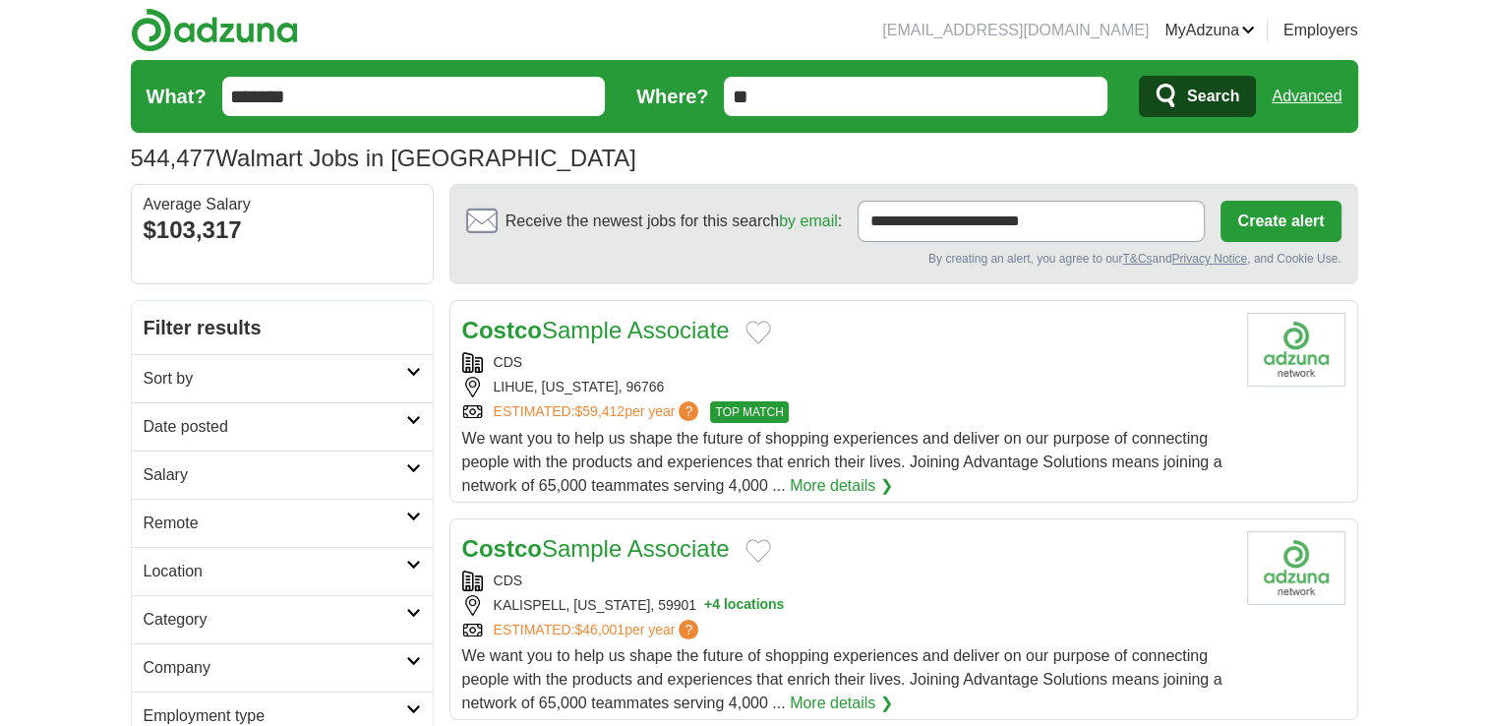
click at [319, 98] on input "*******" at bounding box center [414, 96] width 384 height 39
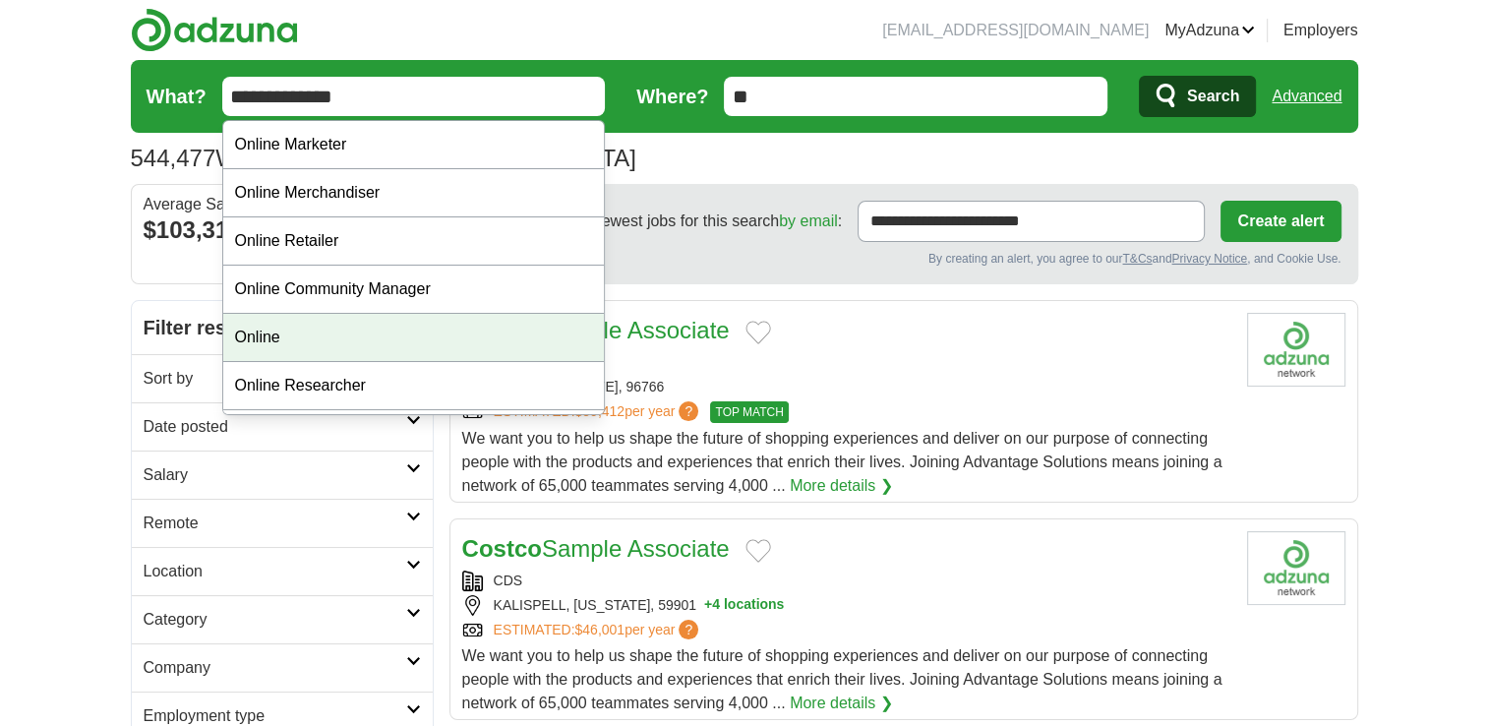
click at [308, 348] on div "Online" at bounding box center [414, 338] width 382 height 48
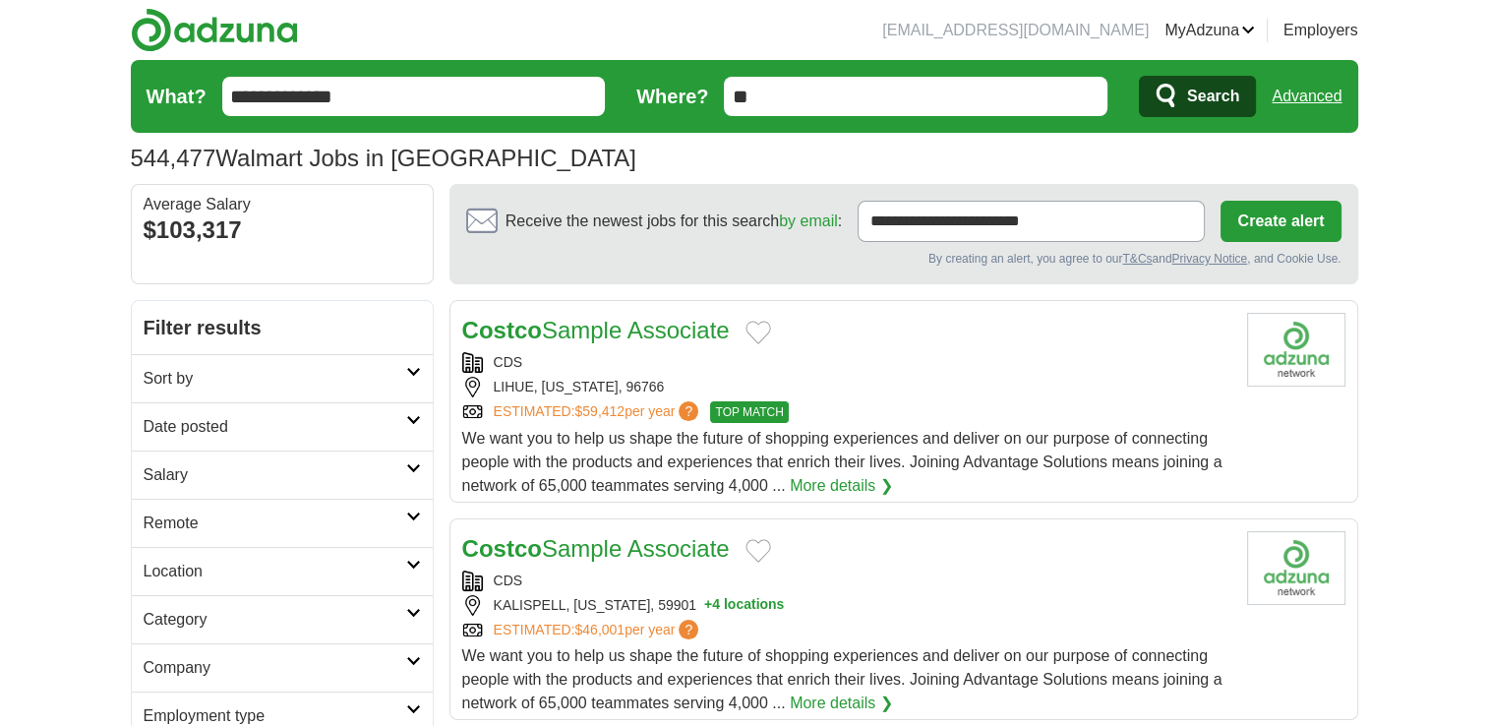
type input "******"
click at [1206, 85] on span "Search" at bounding box center [1213, 96] width 52 height 39
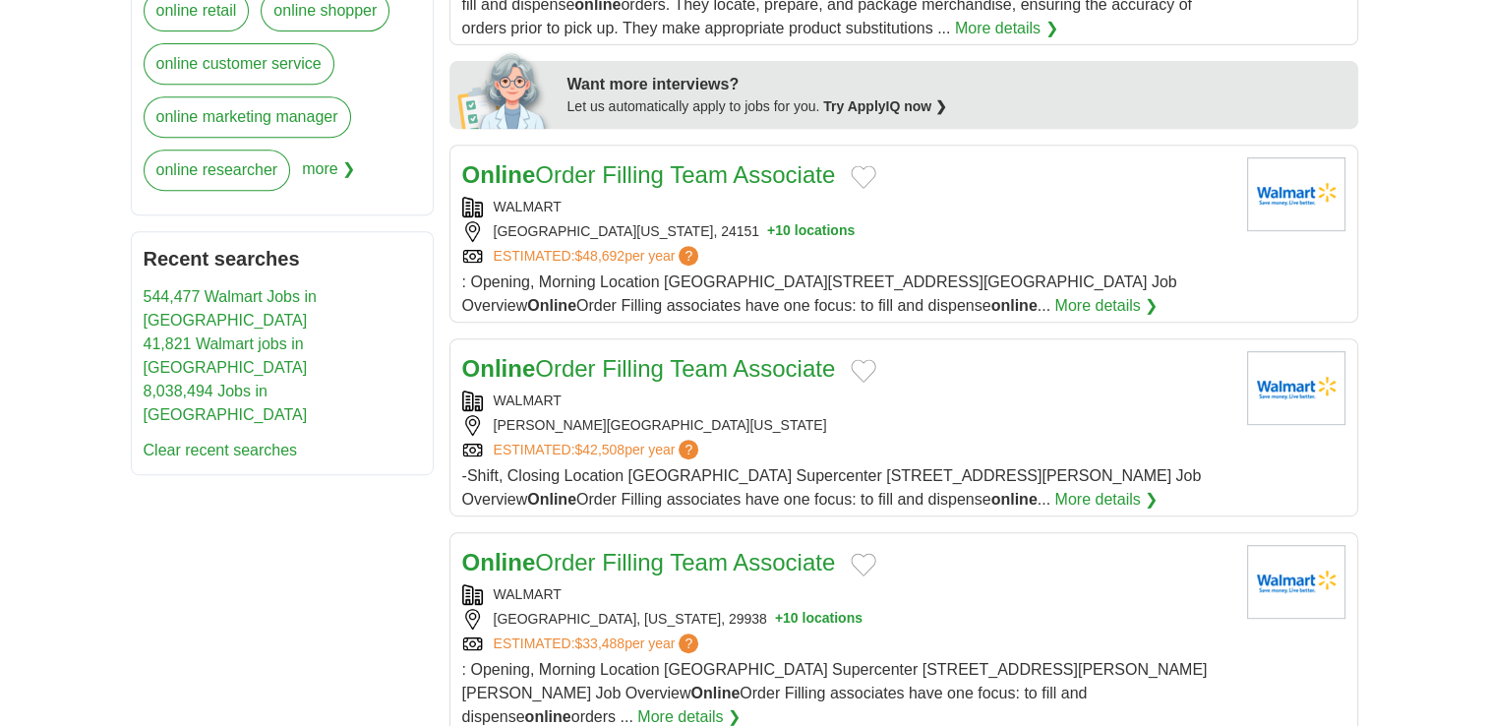
scroll to position [885, 0]
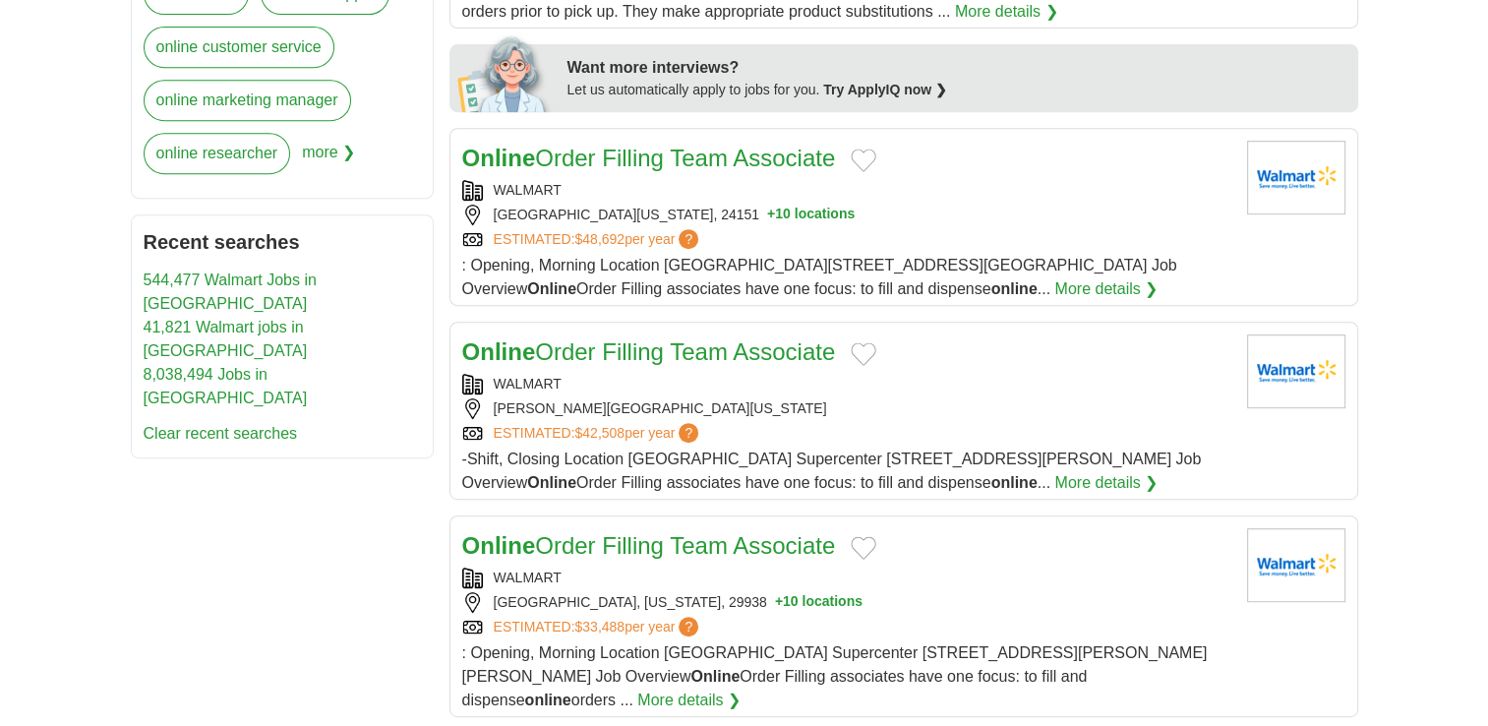
click at [767, 281] on span ": Opening, Morning Location Walmart Supercenter 3243 4524 CHALLENGER AVE, ROANO…" at bounding box center [819, 277] width 715 height 40
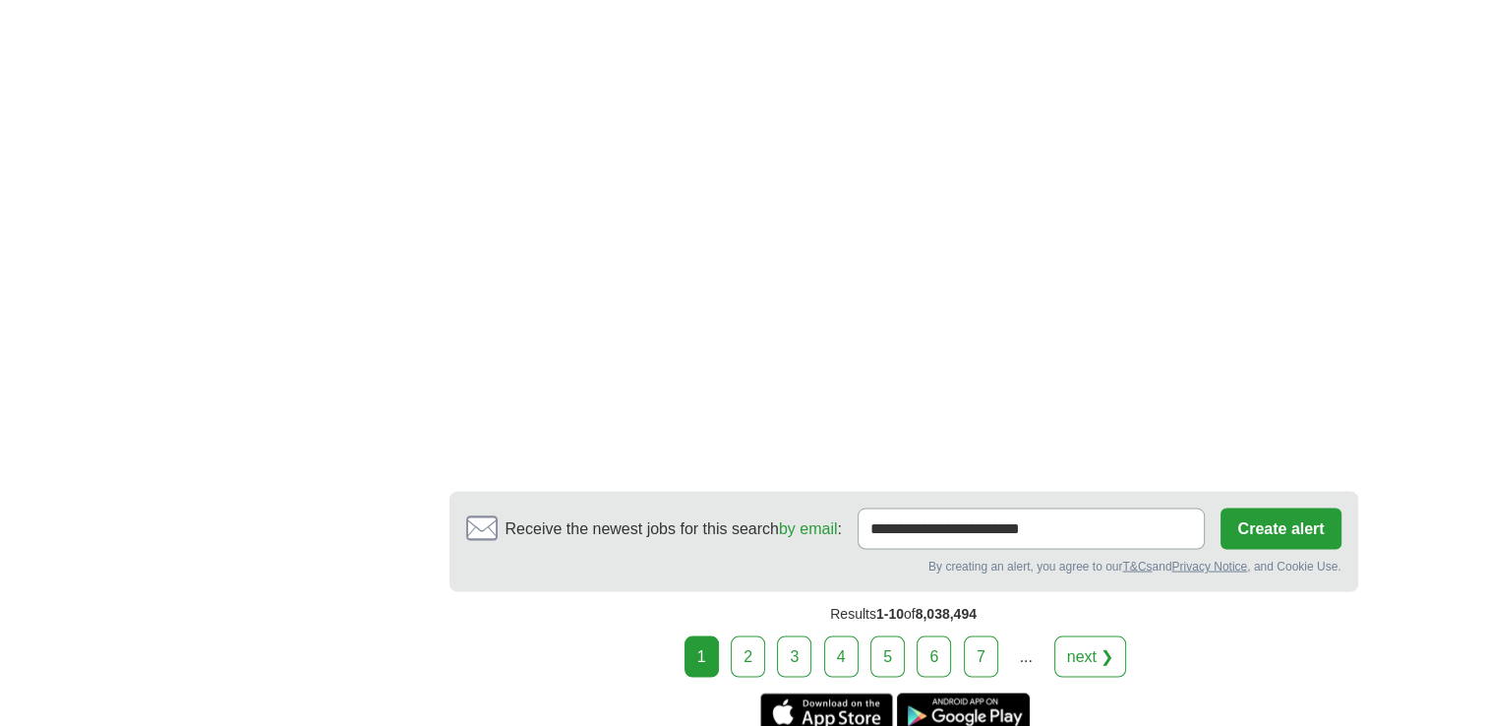
scroll to position [3738, 0]
